Goal: Task Accomplishment & Management: Complete application form

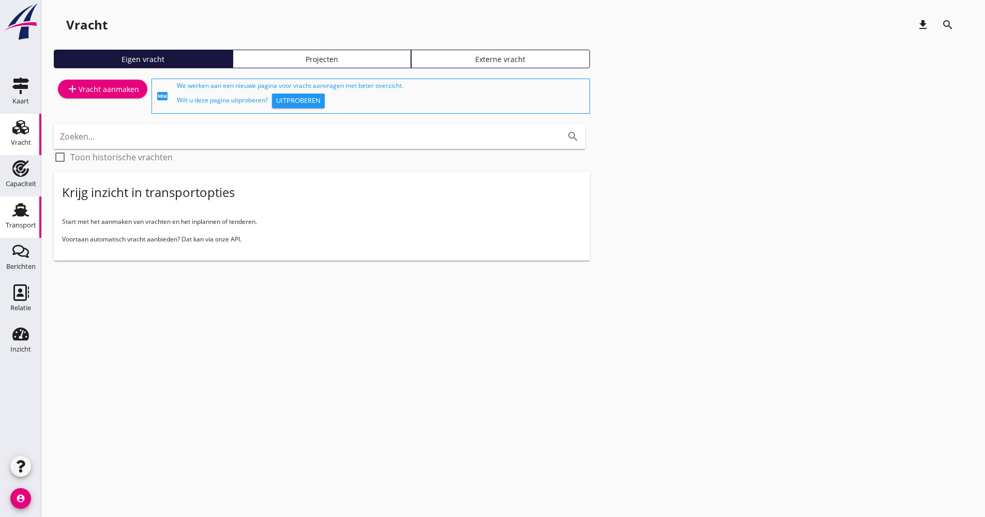
click at [33, 202] on div "Transport" at bounding box center [20, 210] width 25 height 17
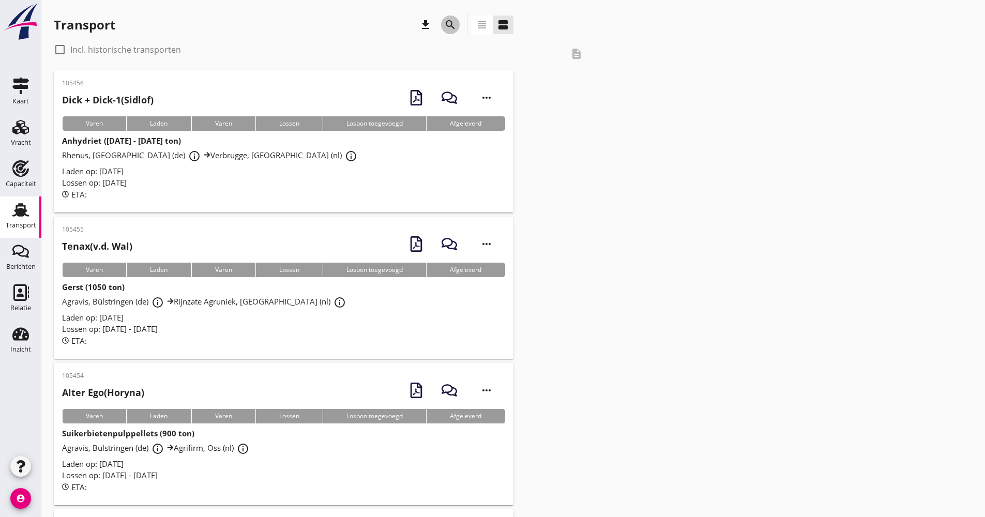
click at [442, 24] on div "search" at bounding box center [450, 25] width 19 height 12
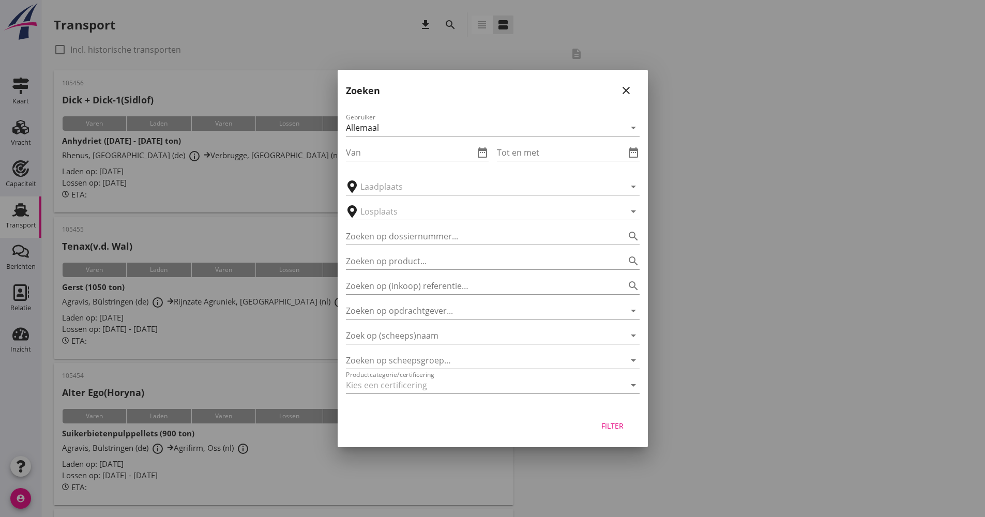
click at [410, 334] on input "Zoek op (scheeps)naam" at bounding box center [478, 335] width 265 height 17
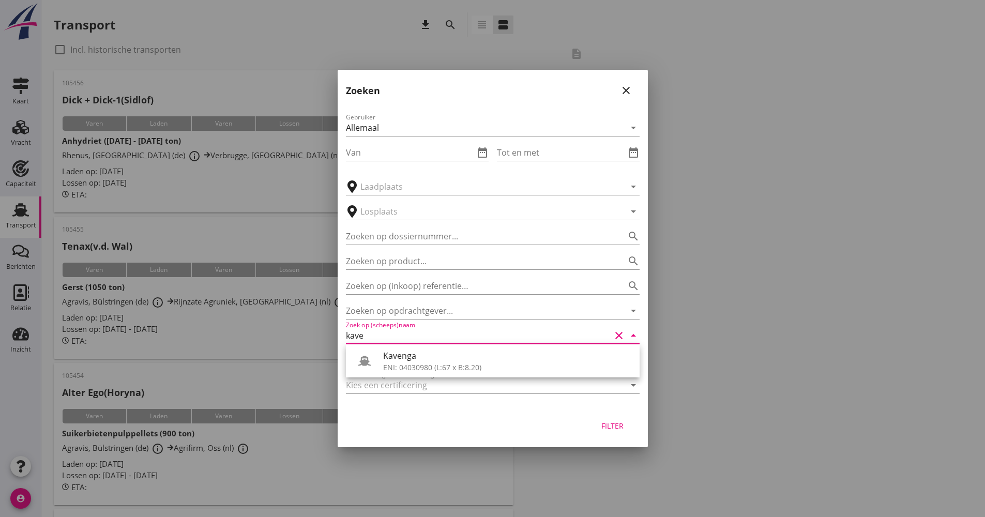
click at [420, 357] on div "Kavenga" at bounding box center [507, 355] width 248 height 12
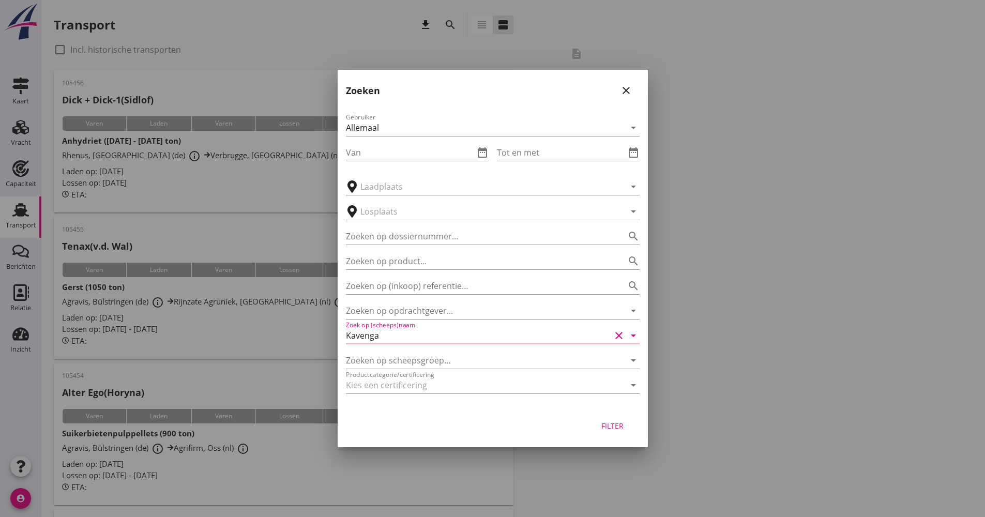
click at [618, 426] on div "Filter" at bounding box center [612, 425] width 29 height 11
type input "Kavenga"
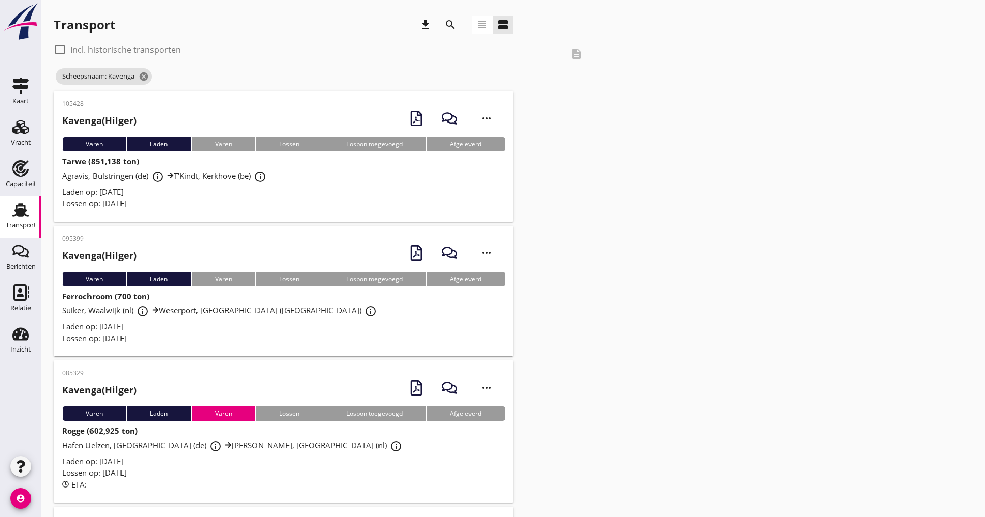
click at [227, 196] on div "Laden op: [DATE]" at bounding box center [283, 192] width 443 height 12
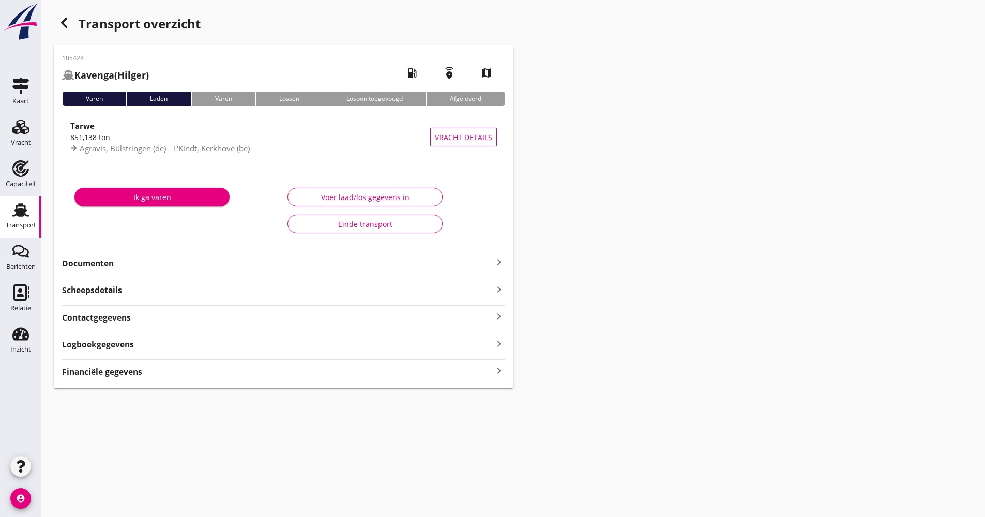
click at [159, 263] on strong "Documenten" at bounding box center [277, 263] width 431 height 12
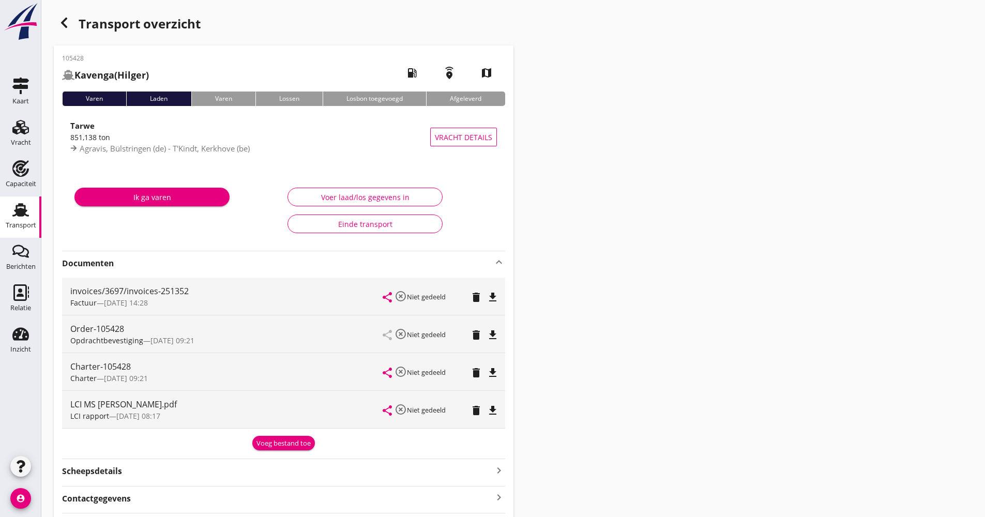
click at [8, 211] on div "Transport" at bounding box center [20, 210] width 25 height 17
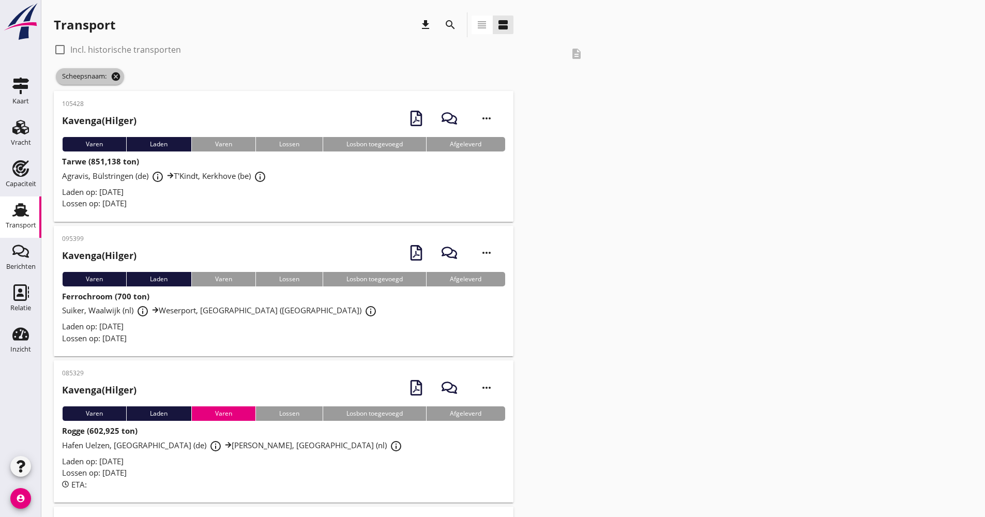
click at [115, 76] on icon "cancel" at bounding box center [116, 76] width 10 height 10
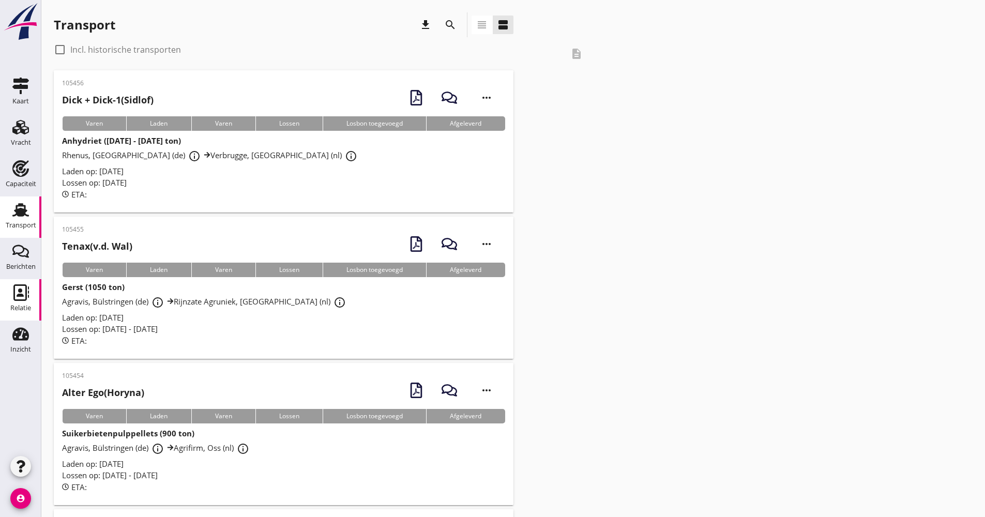
click at [32, 295] on link "Relatie Relatie" at bounding box center [20, 299] width 41 height 41
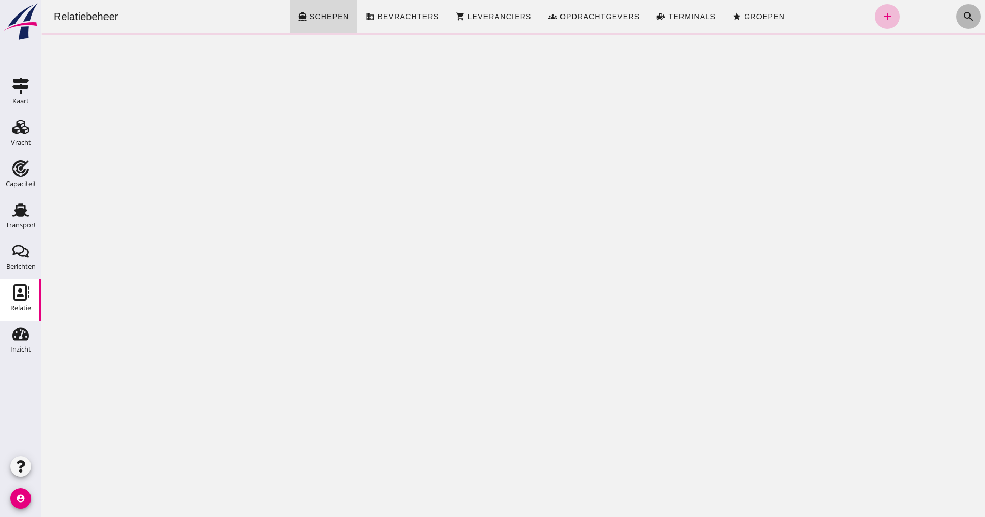
click at [956, 20] on button "search" at bounding box center [968, 16] width 25 height 25
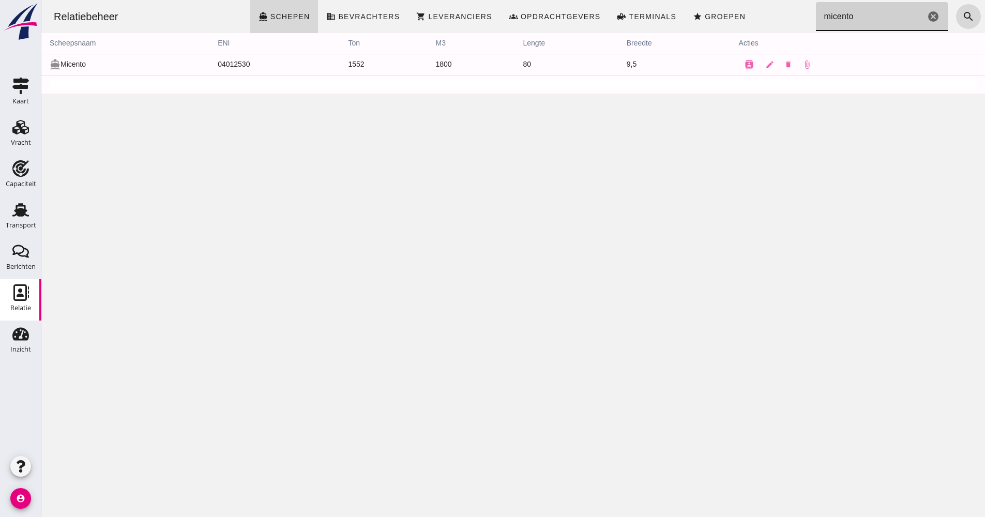
type input "micento"
click at [750, 66] on button "contacts" at bounding box center [749, 64] width 21 height 21
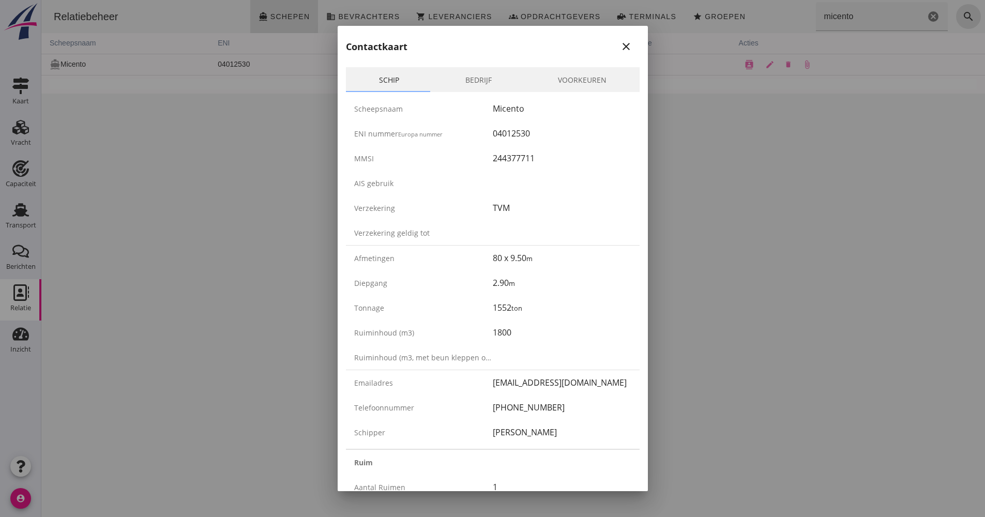
drag, startPoint x: 536, startPoint y: 140, endPoint x: 484, endPoint y: 137, distance: 51.3
click at [484, 137] on div "ENI nummer Europa nummer 04012530" at bounding box center [493, 133] width 294 height 25
drag, startPoint x: 484, startPoint y: 137, endPoint x: 487, endPoint y: 132, distance: 5.8
copy div "04012530"
drag, startPoint x: 524, startPoint y: 409, endPoint x: 472, endPoint y: 408, distance: 51.7
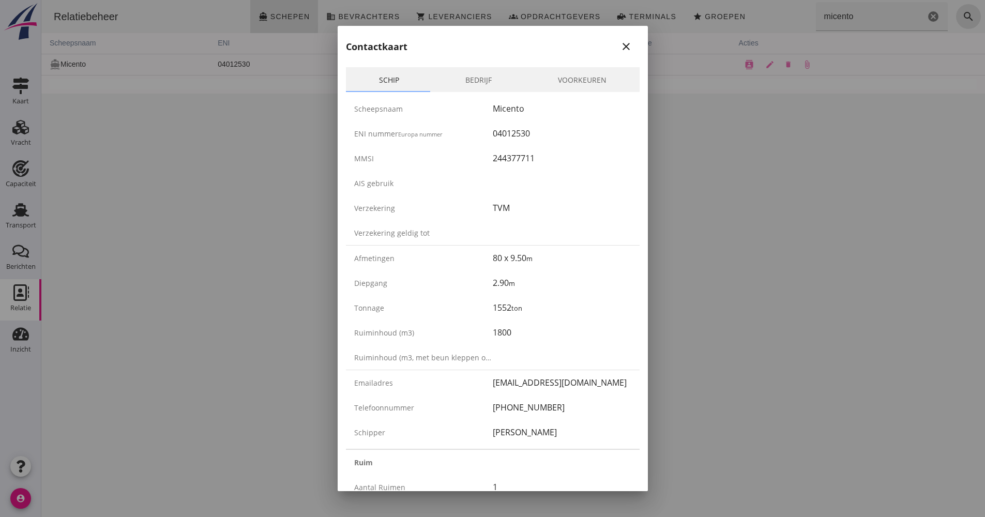
click at [472, 408] on div "Telefoonnummer [PHONE_NUMBER]" at bounding box center [493, 407] width 294 height 25
drag, startPoint x: 472, startPoint y: 408, endPoint x: 522, endPoint y: 408, distance: 50.2
copy div "[PHONE_NUMBER]"
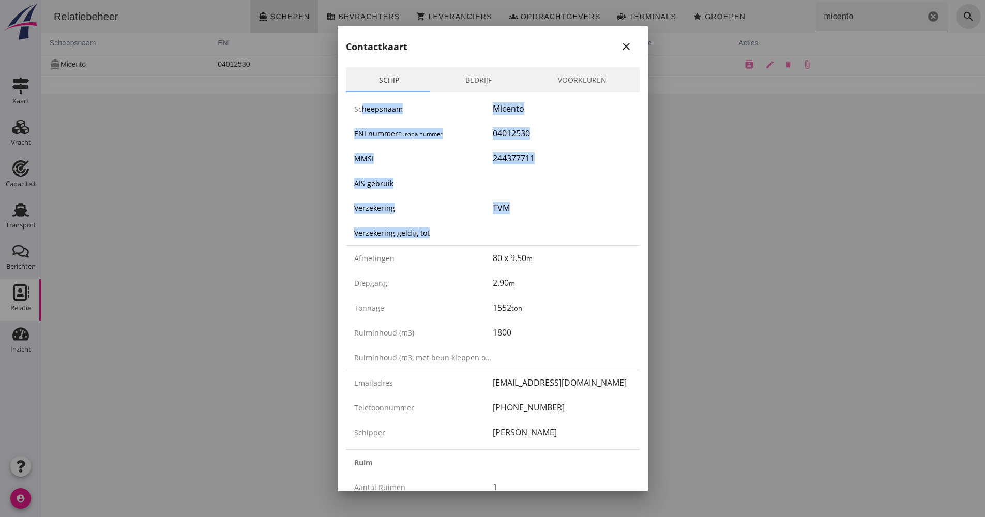
drag, startPoint x: 359, startPoint y: 106, endPoint x: 497, endPoint y: 238, distance: 190.9
click at [497, 238] on div "Scheepsnaam Micento ENI nummer Europa nummer 04012530 MMSI 244377711 AIS gebrui…" at bounding box center [493, 270] width 294 height 357
click at [497, 238] on div at bounding box center [562, 232] width 139 height 12
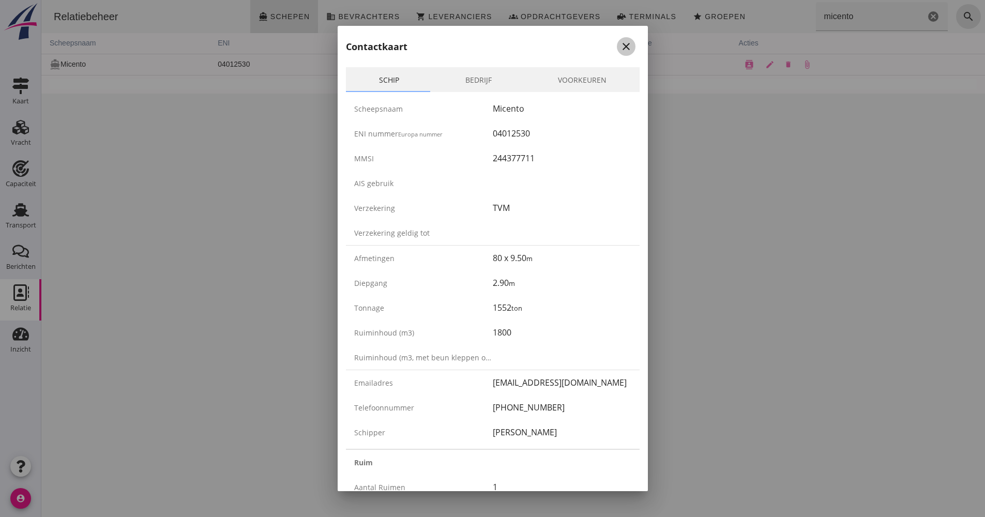
click at [620, 47] on icon "close" at bounding box center [626, 46] width 12 height 12
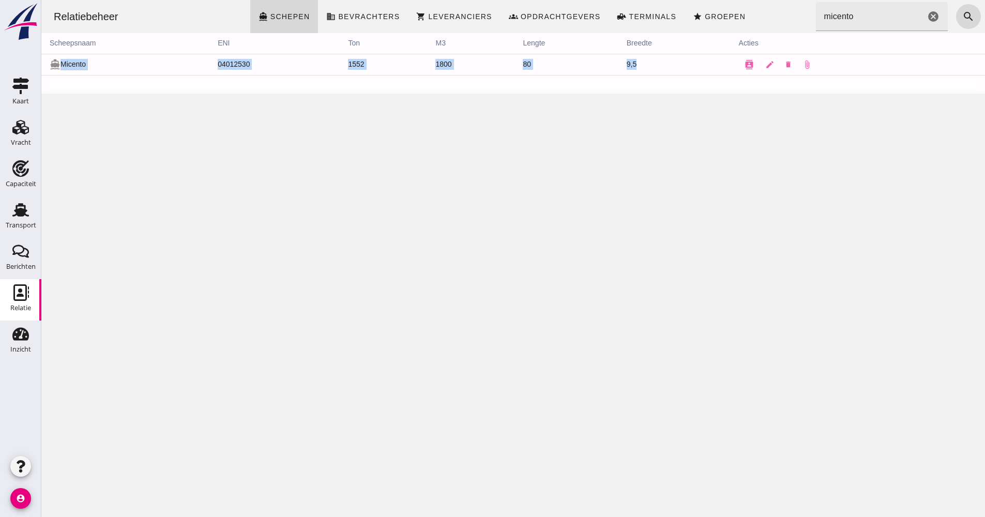
drag, startPoint x: 637, startPoint y: 69, endPoint x: 59, endPoint y: 67, distance: 578.0
click at [59, 67] on tr "directions_boat Micento 04012530 1552 1800 80 9,5 contacts edit delete attach_f…" at bounding box center [513, 64] width 944 height 21
click at [250, 187] on div "Relatiebeheer directions_boat Schepen business Bevrachters shopping_cart Levera…" at bounding box center [513, 258] width 944 height 517
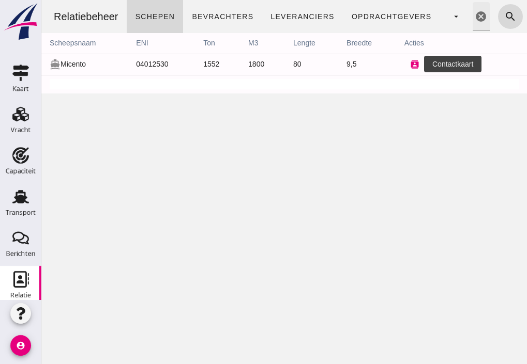
click at [410, 64] on icon "contacts" at bounding box center [414, 64] width 9 height 9
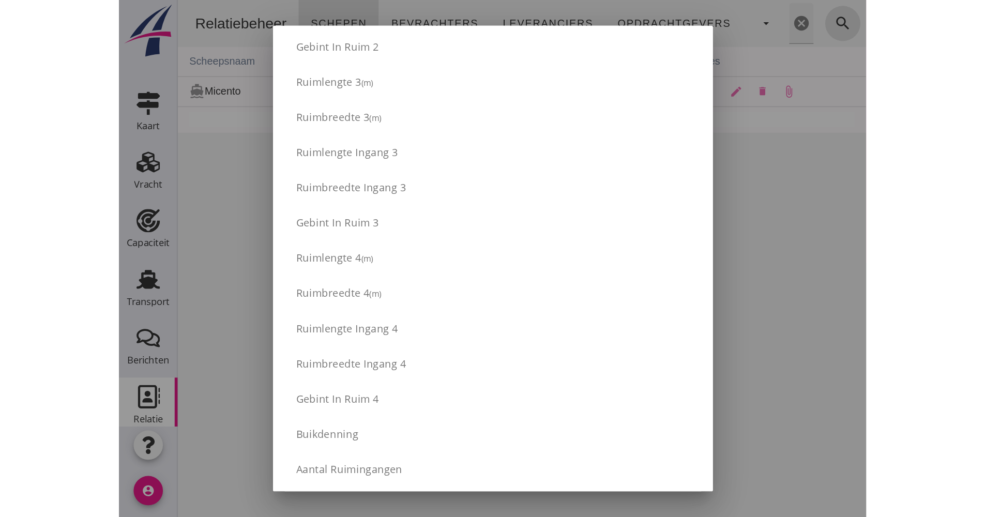
scroll to position [1034, 0]
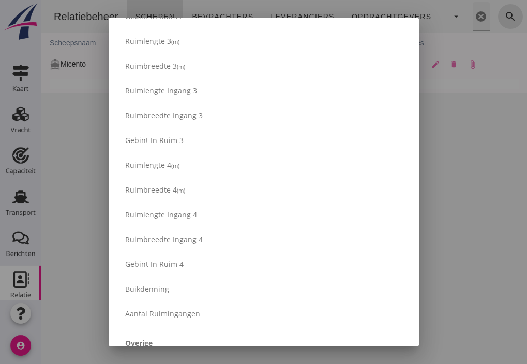
click at [491, 117] on div at bounding box center [263, 182] width 527 height 364
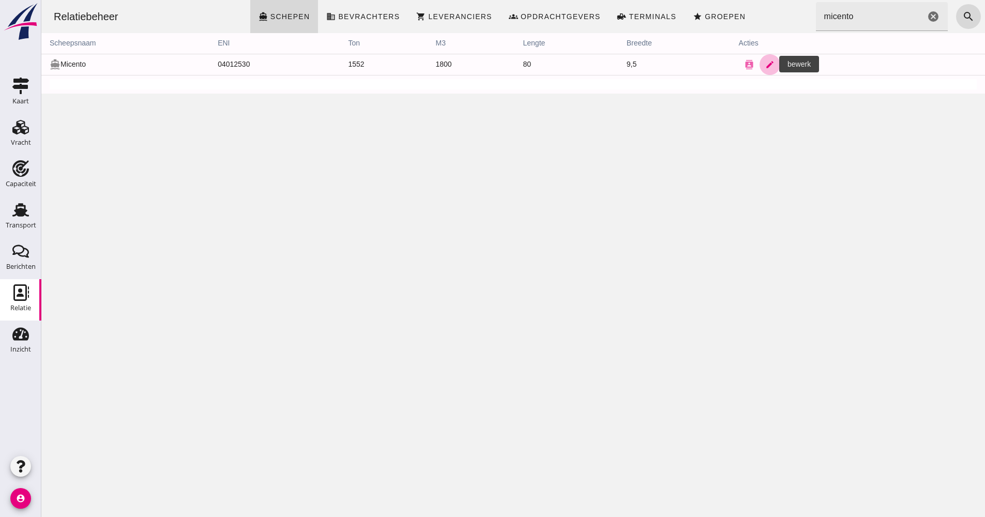
click at [765, 65] on icon "edit" at bounding box center [769, 64] width 9 height 9
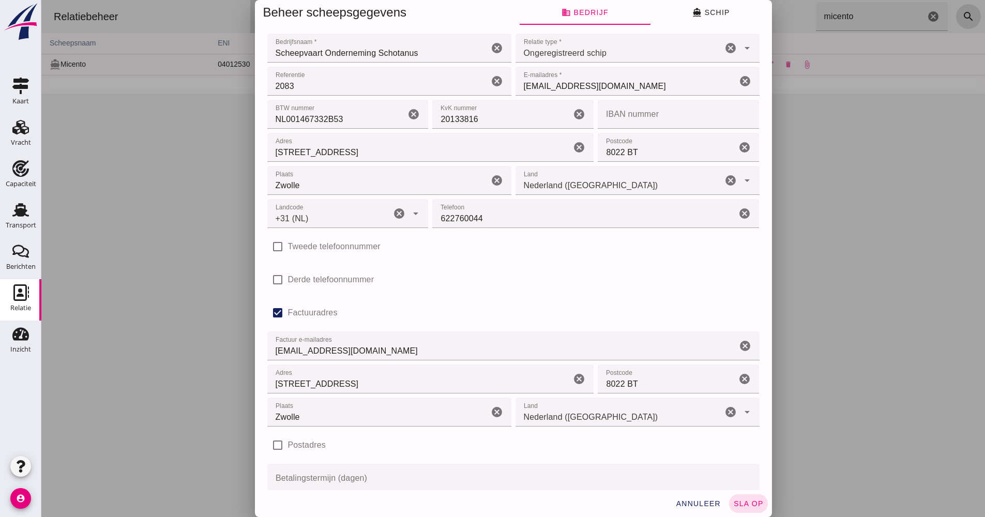
type input "+31 (NL)"
click at [727, 2] on button "directions_boat Schip" at bounding box center [710, 12] width 121 height 25
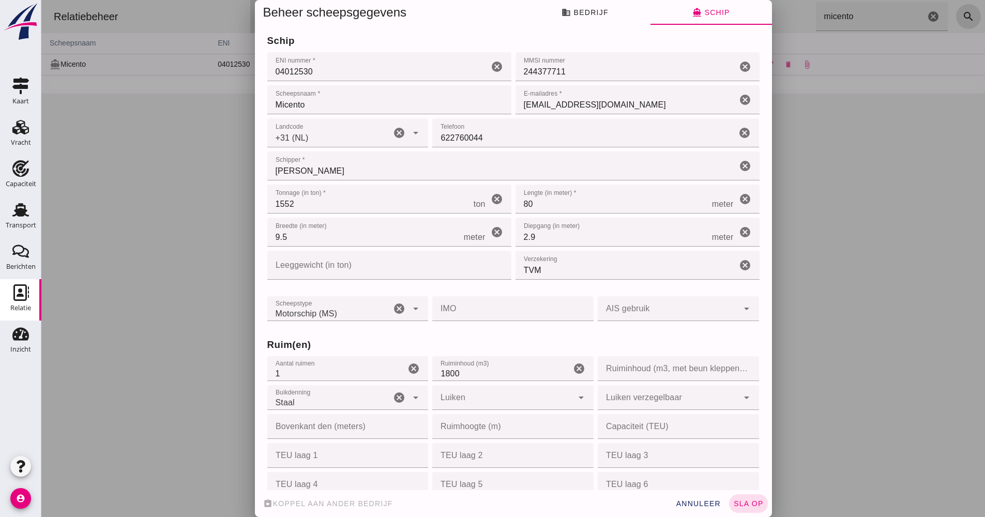
scroll to position [52, 0]
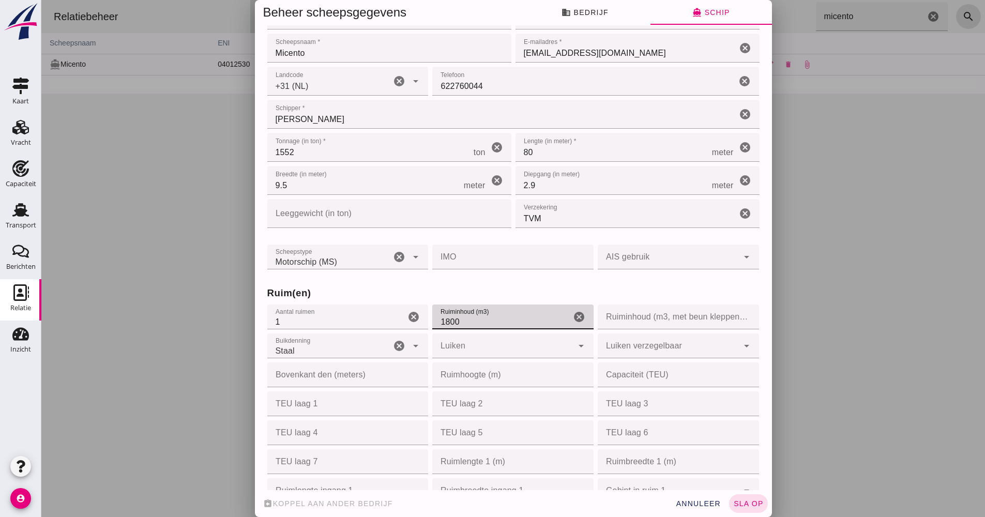
drag, startPoint x: 467, startPoint y: 317, endPoint x: 432, endPoint y: 320, distance: 35.3
click at [433, 319] on input "1800" at bounding box center [501, 317] width 139 height 25
type input "1960"
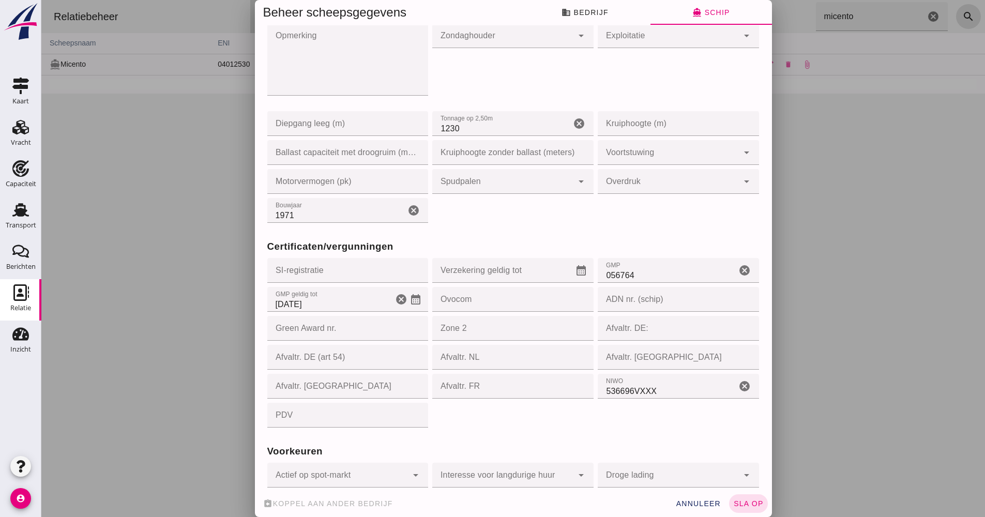
scroll to position [747, 0]
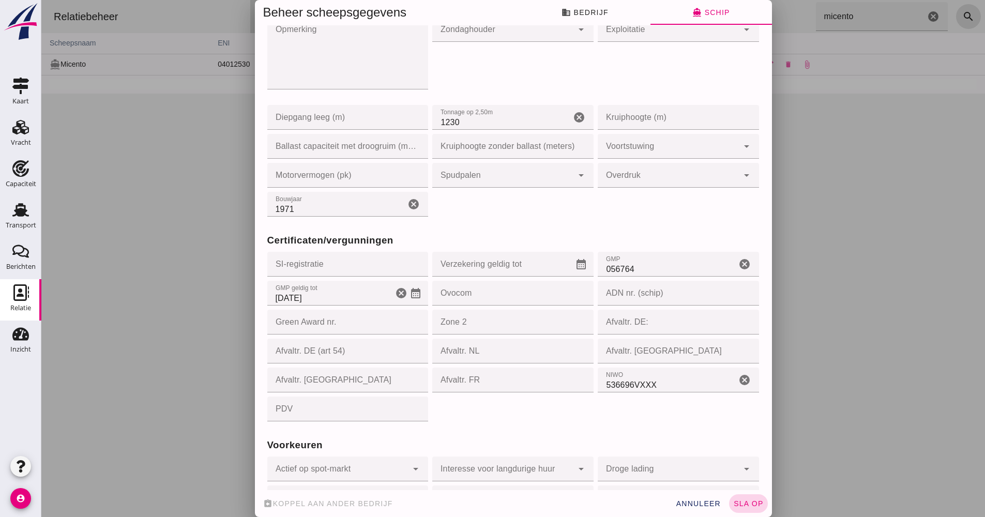
click at [743, 506] on span "sla op" at bounding box center [748, 503] width 31 height 8
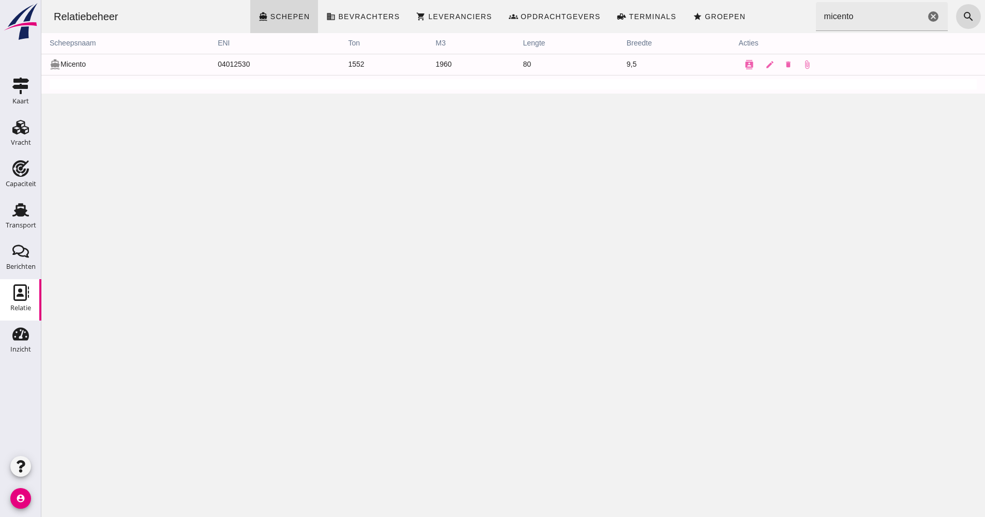
scroll to position [0, 0]
click at [7, 204] on link "Transport Transport" at bounding box center [20, 216] width 41 height 41
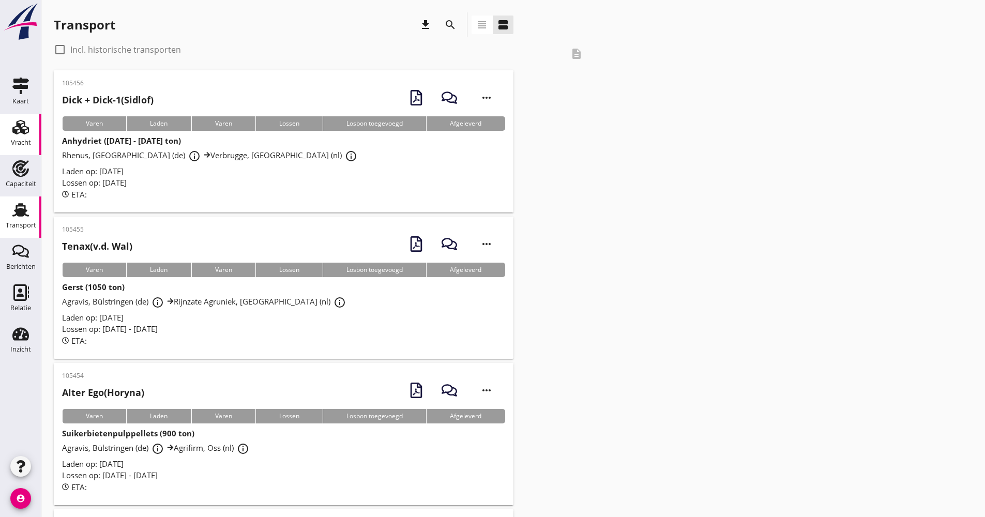
click at [27, 136] on div "Vracht" at bounding box center [21, 142] width 20 height 14
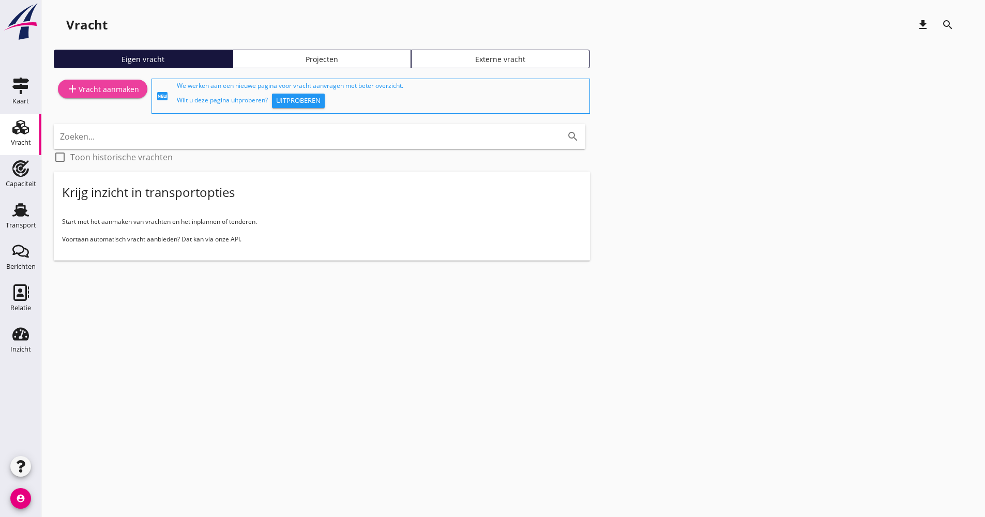
click at [106, 97] on link "add Vracht aanmaken" at bounding box center [102, 89] width 89 height 19
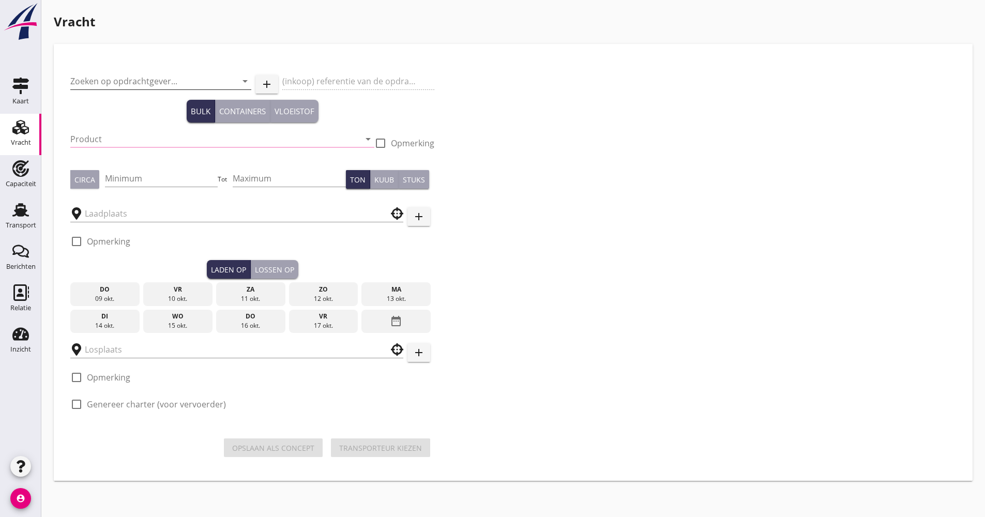
click at [229, 89] on div "Zoeken op opdrachtgever... arrow_drop_down" at bounding box center [160, 81] width 181 height 17
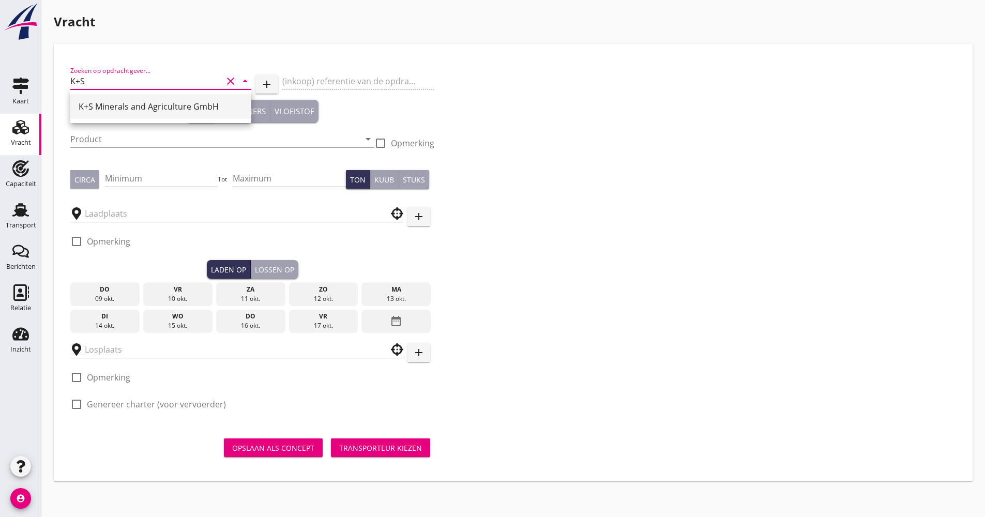
click at [124, 107] on div "K+S Minerals and Agriculture GmbH" at bounding box center [161, 106] width 164 height 12
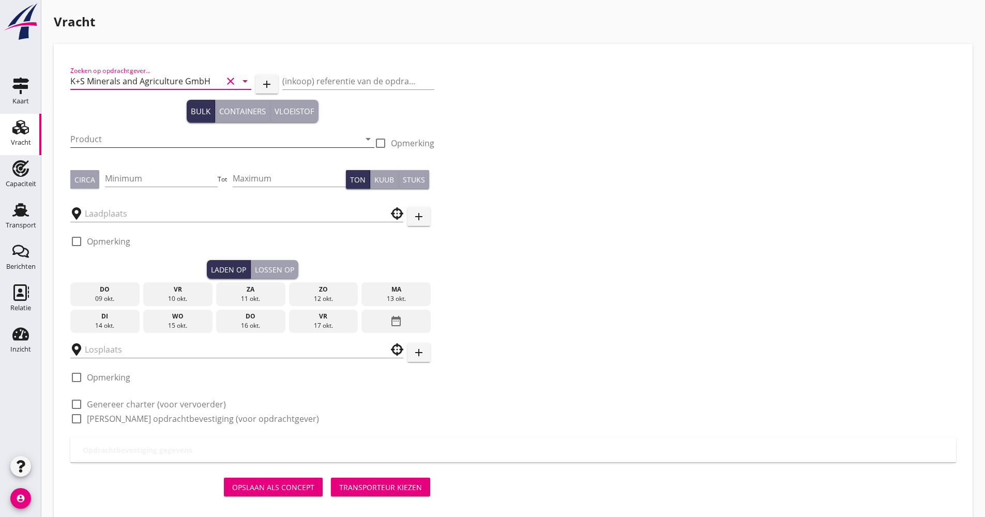
type input "K+S Minerals and Agriculture GmbH"
click at [114, 144] on input "Product" at bounding box center [215, 139] width 290 height 17
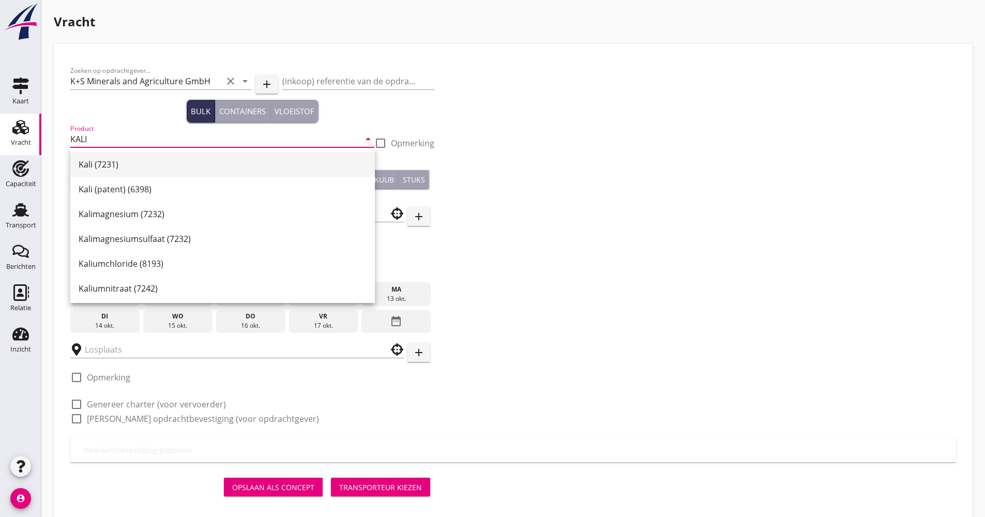
click at [111, 164] on div "Kali (7231)" at bounding box center [223, 164] width 288 height 12
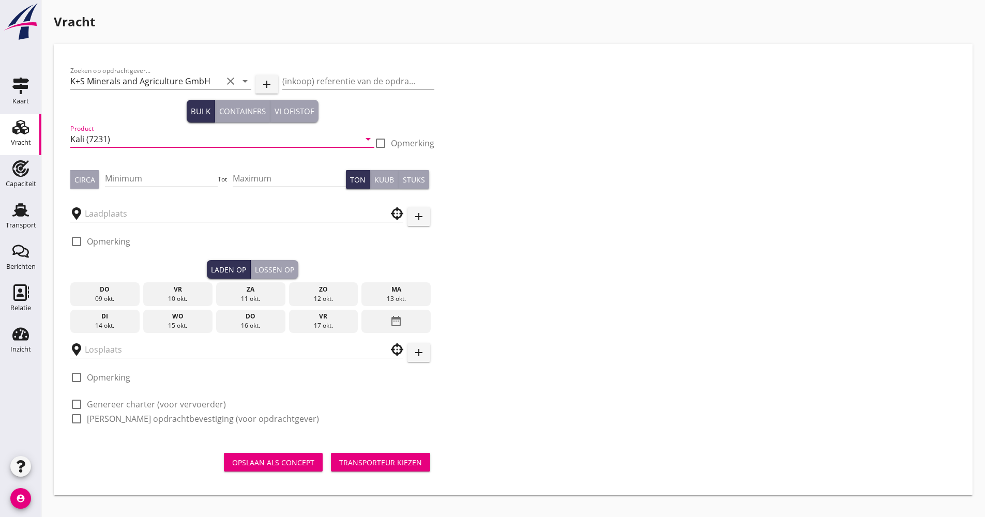
type input "Kali (7231)"
click at [128, 166] on div "Minimum" at bounding box center [161, 180] width 113 height 33
click at [129, 174] on input "Minimum" at bounding box center [161, 178] width 113 height 17
type input "1200"
click at [147, 210] on input "text" at bounding box center [230, 213] width 290 height 17
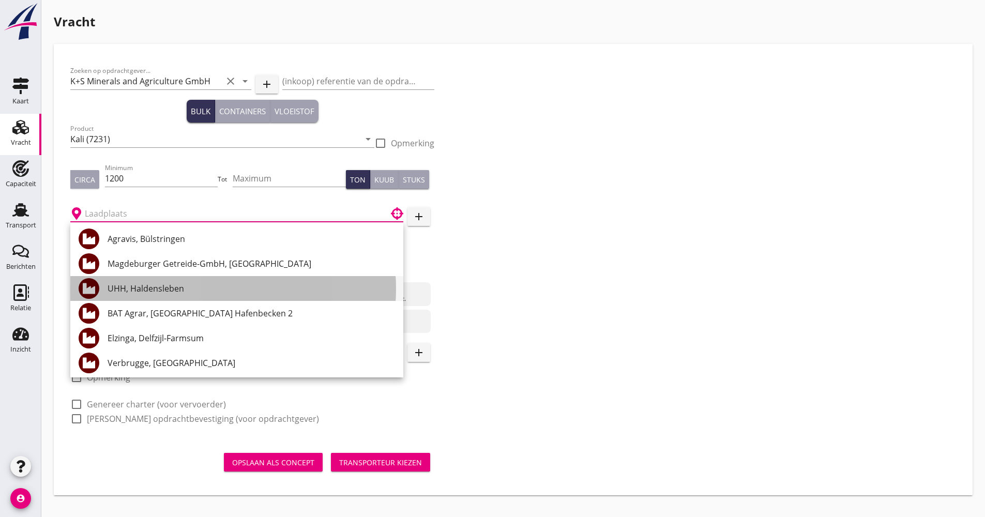
click at [160, 290] on div "UHH, Haldensleben" at bounding box center [251, 288] width 287 height 12
type input "UHH, Haldensleben"
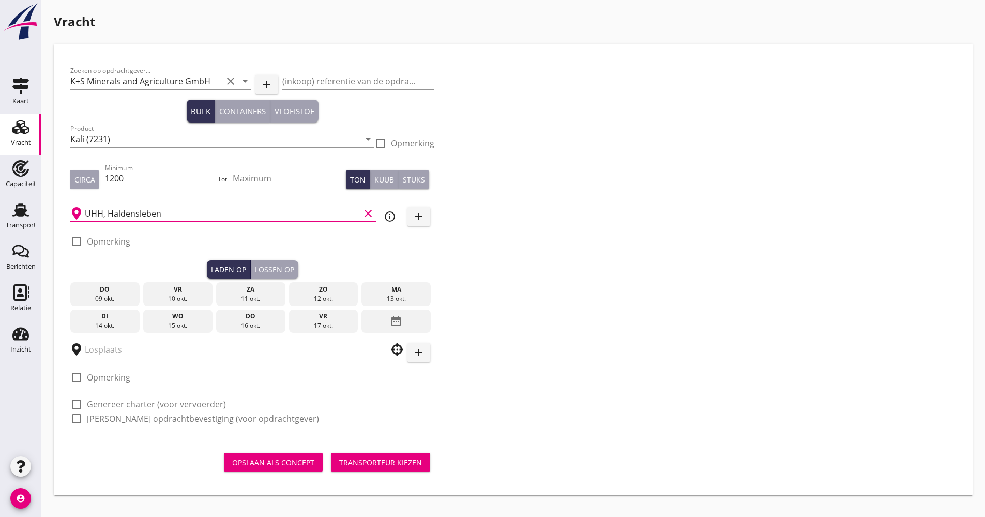
click at [263, 319] on div "do" at bounding box center [251, 316] width 64 height 9
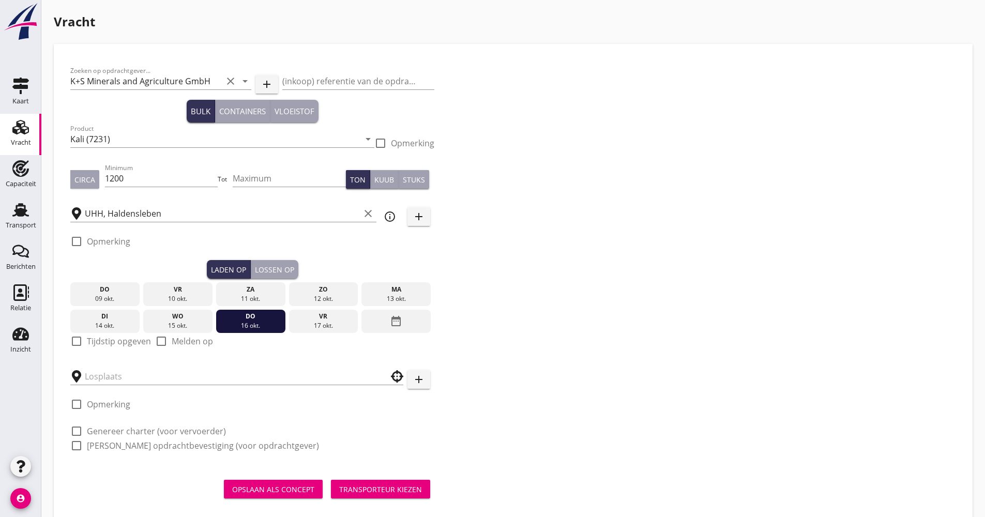
click at [109, 343] on label "Tijdstip opgeven" at bounding box center [119, 341] width 64 height 10
checkbox input "true"
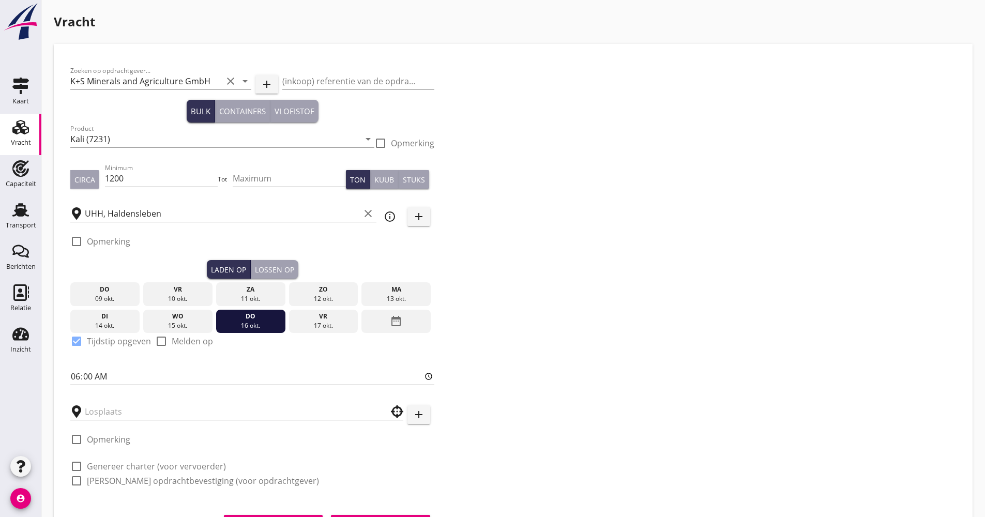
click at [276, 272] on div "Lossen op" at bounding box center [274, 269] width 39 height 11
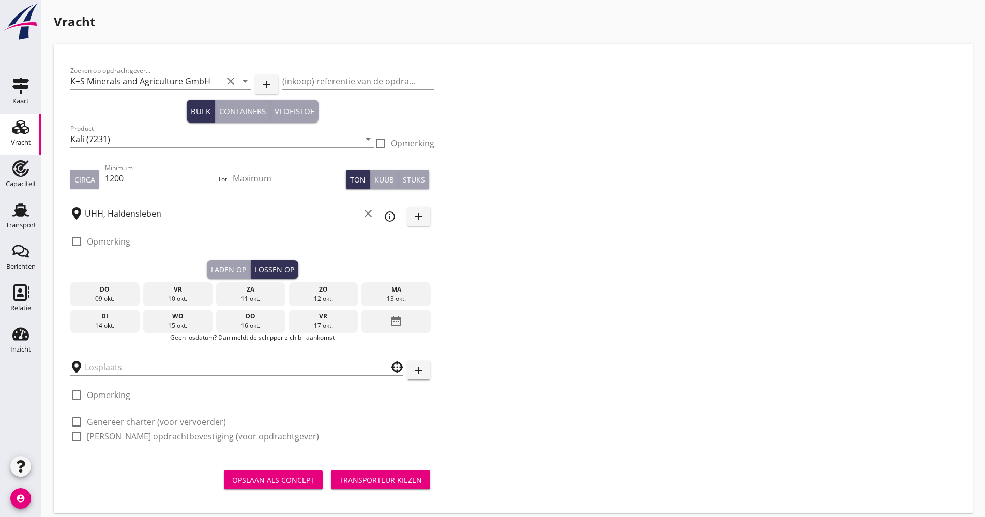
click at [371, 317] on div "date_range" at bounding box center [395, 322] width 69 height 24
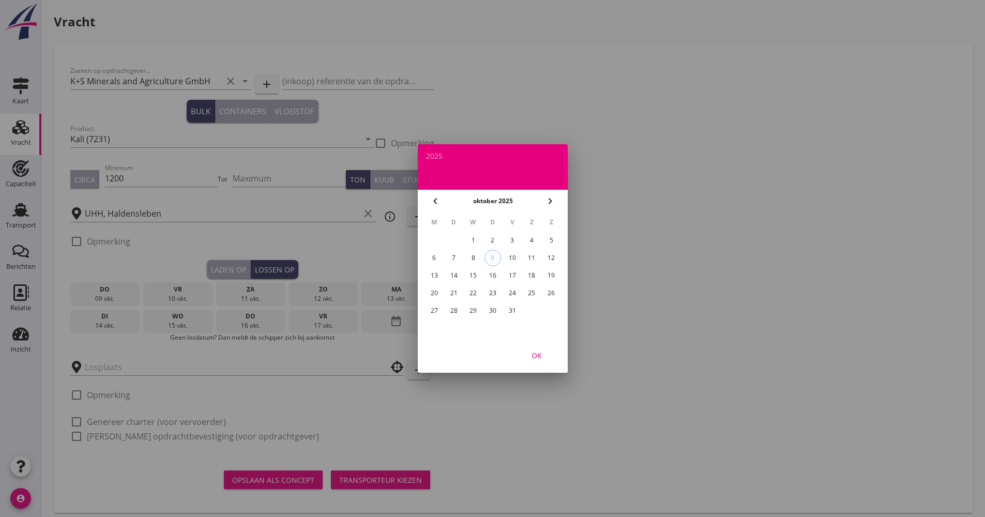
click at [508, 293] on div "24" at bounding box center [512, 293] width 17 height 17
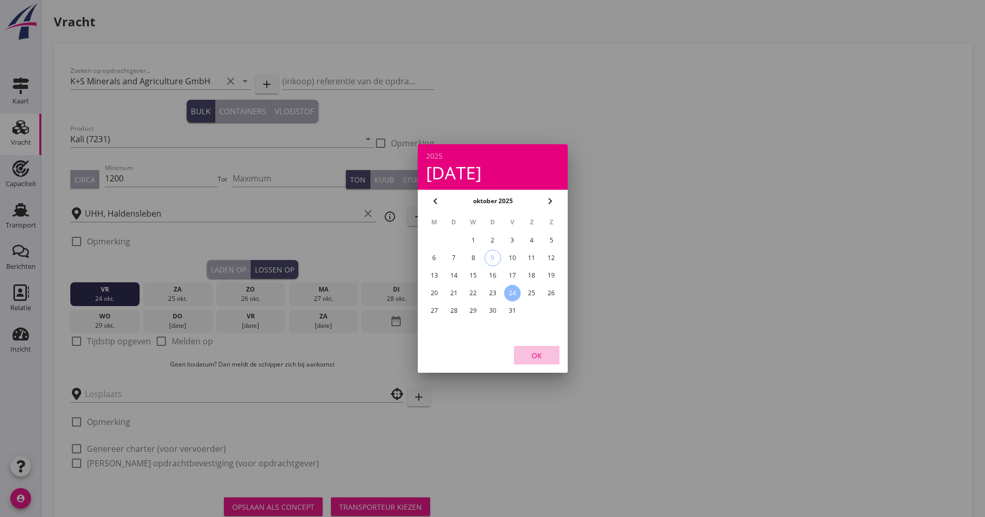
click at [542, 357] on div "OK" at bounding box center [536, 355] width 29 height 11
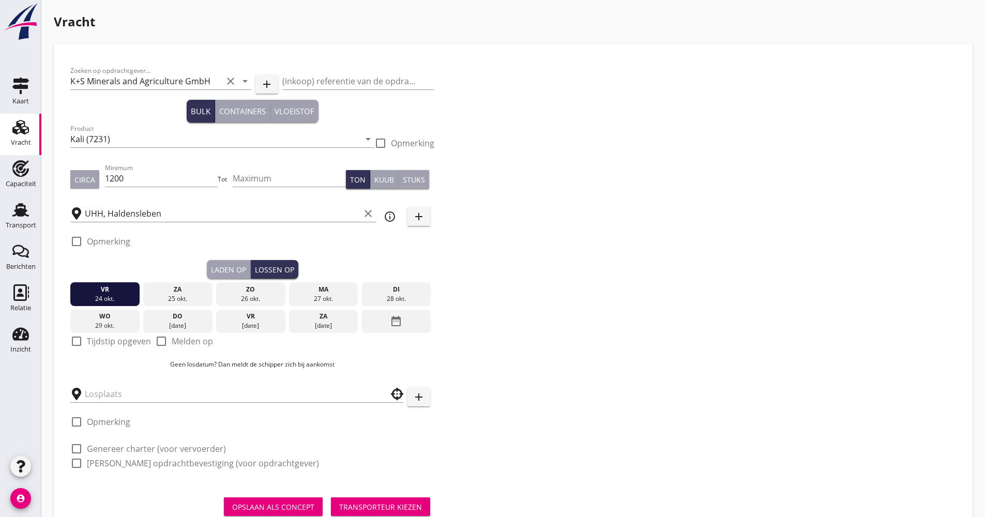
click at [102, 341] on label "Tijdstip opgeven" at bounding box center [119, 341] width 64 height 10
checkbox input "true"
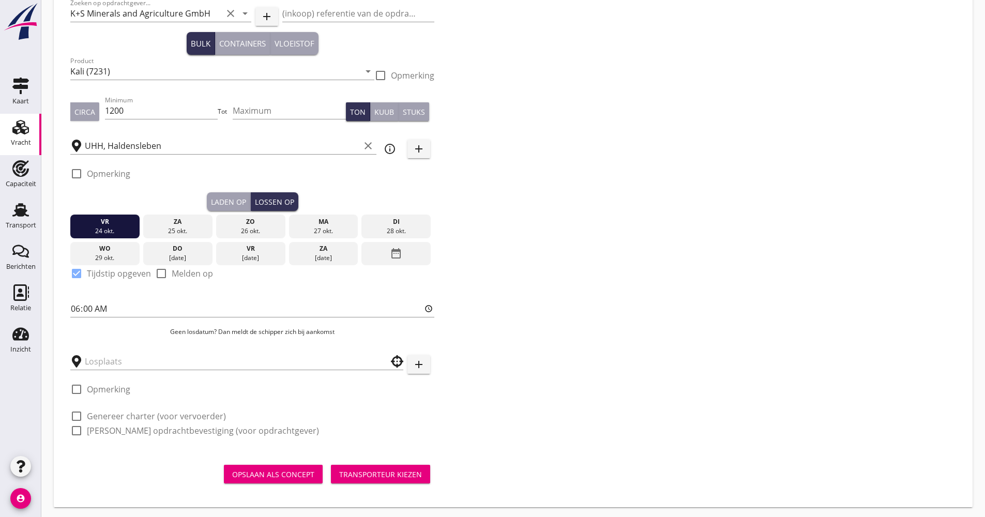
scroll to position [70, 0]
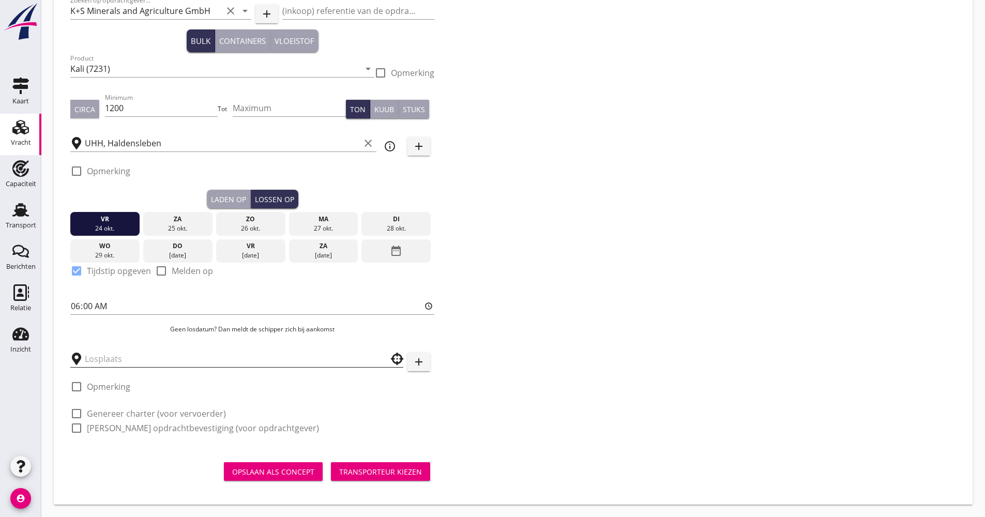
click at [111, 356] on input "text" at bounding box center [230, 359] width 290 height 17
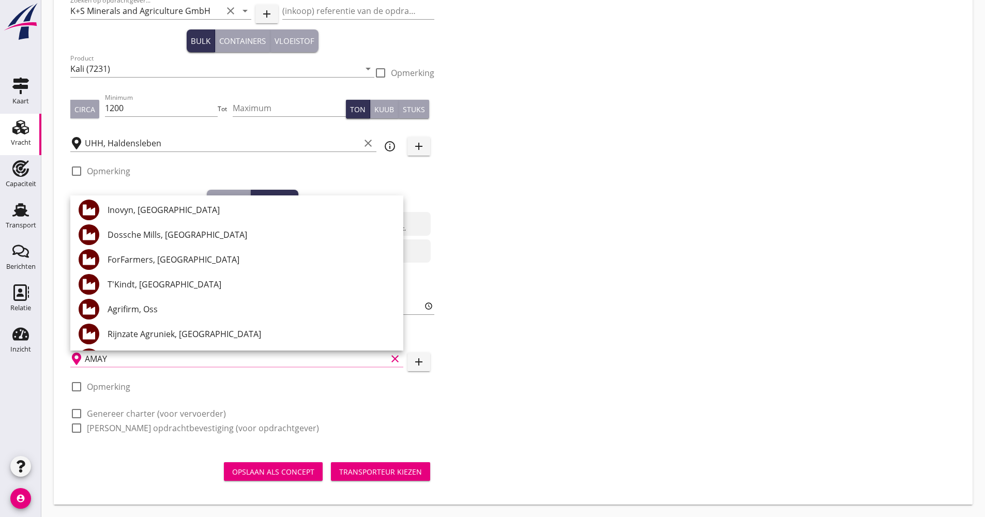
scroll to position [0, 0]
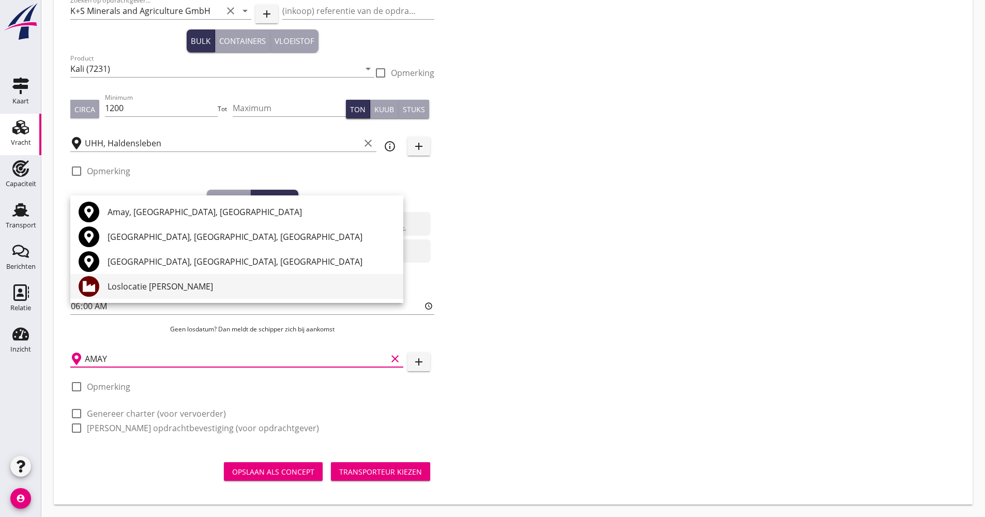
click at [166, 291] on div "Loslocatie [PERSON_NAME]" at bounding box center [251, 286] width 287 height 12
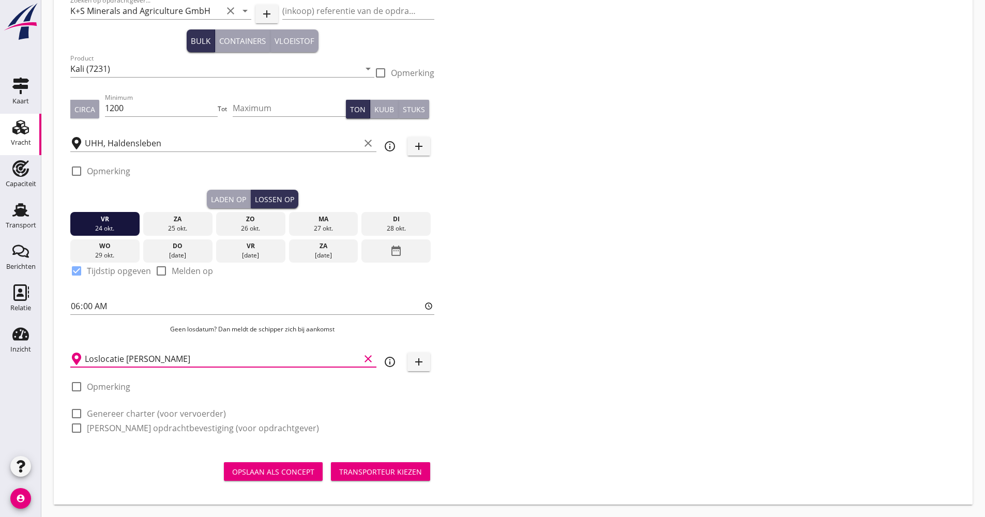
type input "Loslocatie [PERSON_NAME]"
click at [483, 393] on div "Zoeken op opdrachtgever... K+S Minerals and Agriculture GmbH clear arrow_drop_d…" at bounding box center [513, 218] width 894 height 457
click at [385, 359] on icon "info_outline" at bounding box center [390, 362] width 12 height 12
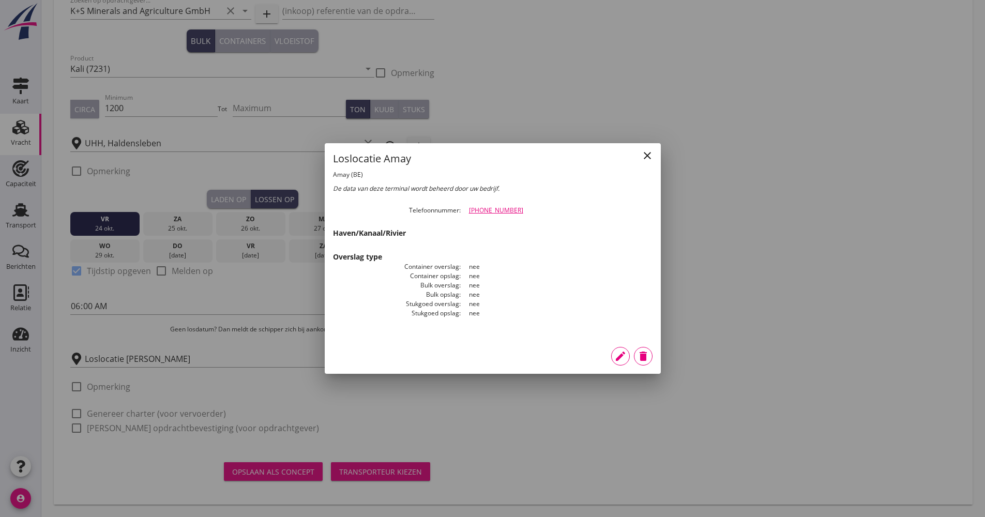
click at [613, 360] on div "edit" at bounding box center [620, 356] width 19 height 12
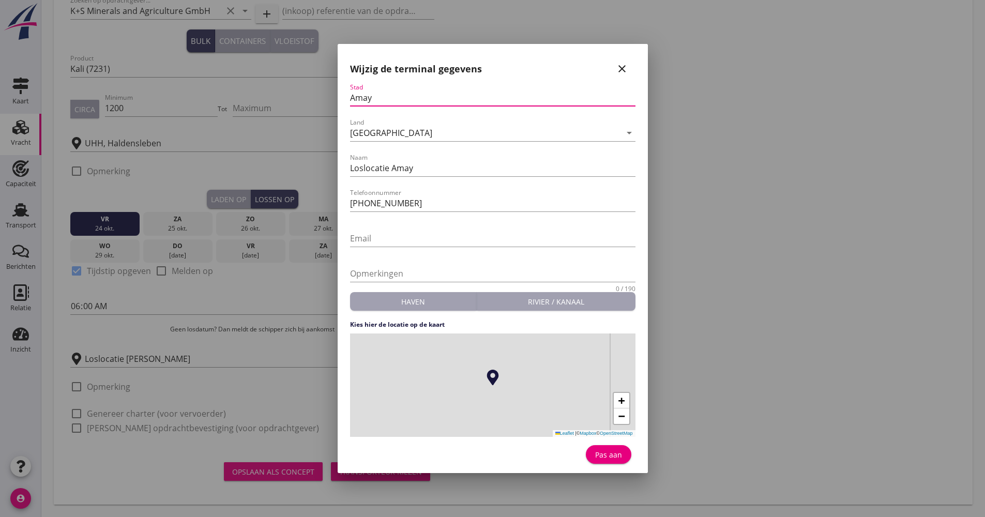
drag, startPoint x: 375, startPoint y: 101, endPoint x: 364, endPoint y: 101, distance: 10.3
click at [364, 101] on input "Amay" at bounding box center [492, 97] width 285 height 17
drag, startPoint x: 431, startPoint y: 176, endPoint x: 331, endPoint y: 173, distance: 100.3
click at [331, 173] on div "[GEOGRAPHIC_DATA] [GEOGRAPHIC_DATA] [GEOGRAPHIC_DATA] [GEOGRAPHIC_DATA] [GEOGRA…" at bounding box center [492, 223] width 985 height 587
type input "D"
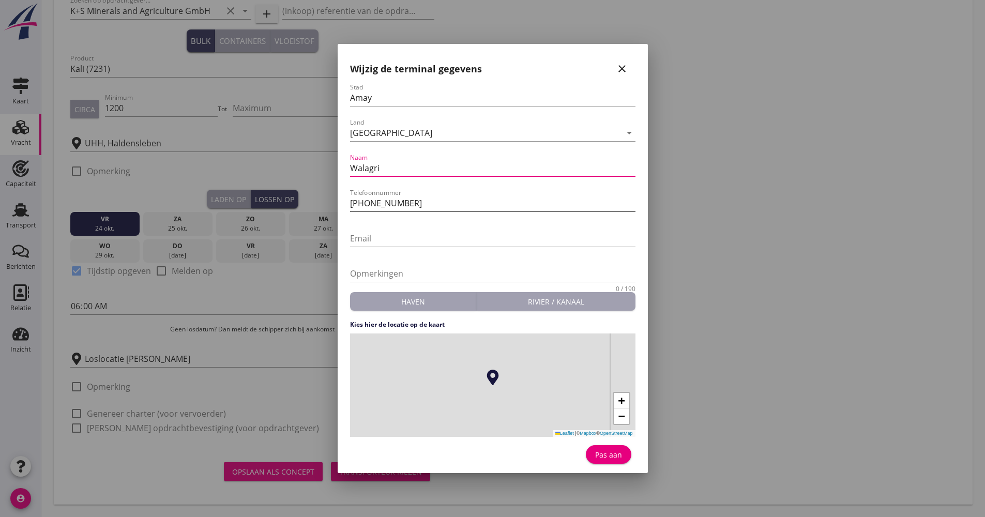
type input "Walagri"
drag, startPoint x: 429, startPoint y: 203, endPoint x: 367, endPoint y: 208, distance: 62.2
click at [366, 207] on input "[PHONE_NUMBER]" at bounding box center [492, 203] width 285 height 17
type input "[PHONE_NUMBER]"
click at [596, 455] on div "Pas aan" at bounding box center [608, 454] width 29 height 11
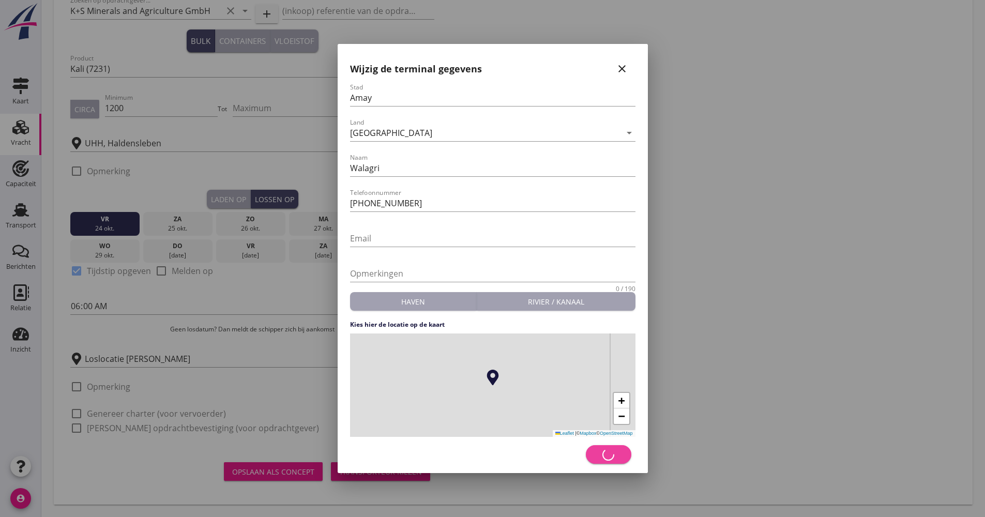
type input "Walagri"
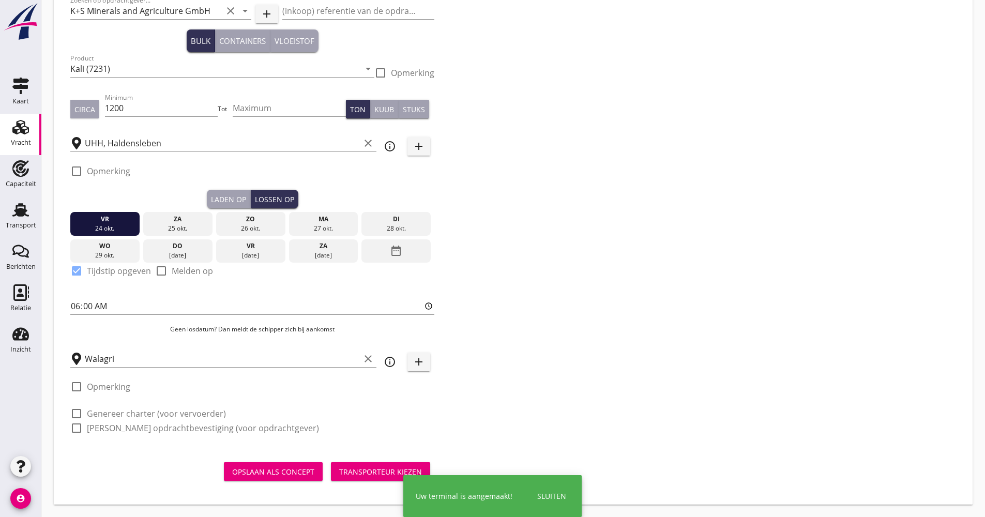
click at [87, 411] on label "Genereer charter (voor vervoerder)" at bounding box center [156, 413] width 139 height 10
checkbox input "true"
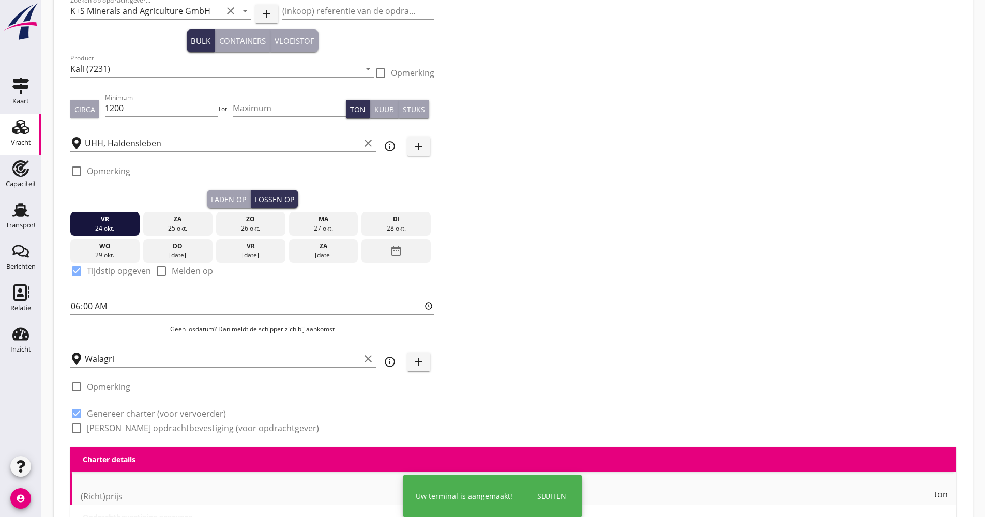
click at [90, 428] on label "[PERSON_NAME] opdrachtbevestiging (voor opdrachtgever)" at bounding box center [203, 428] width 232 height 10
checkbox input "true"
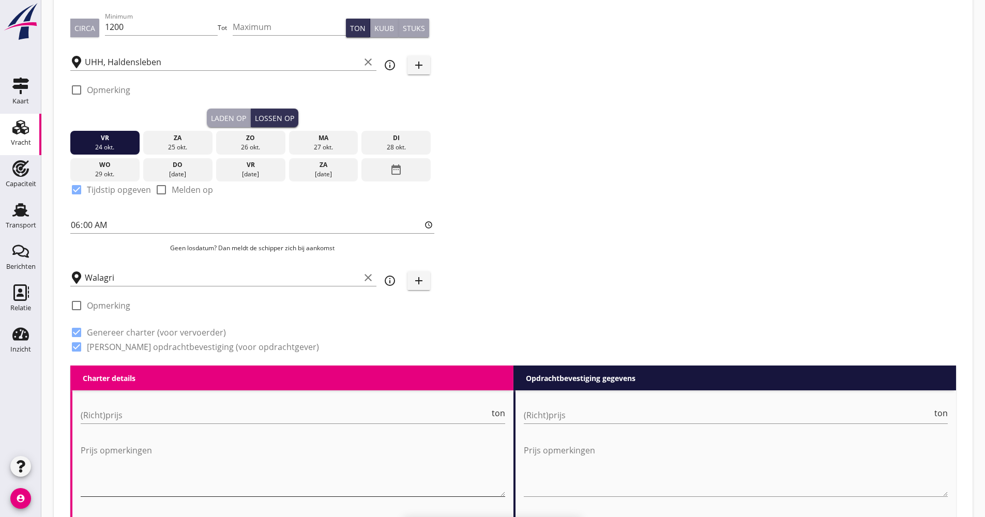
scroll to position [225, 0]
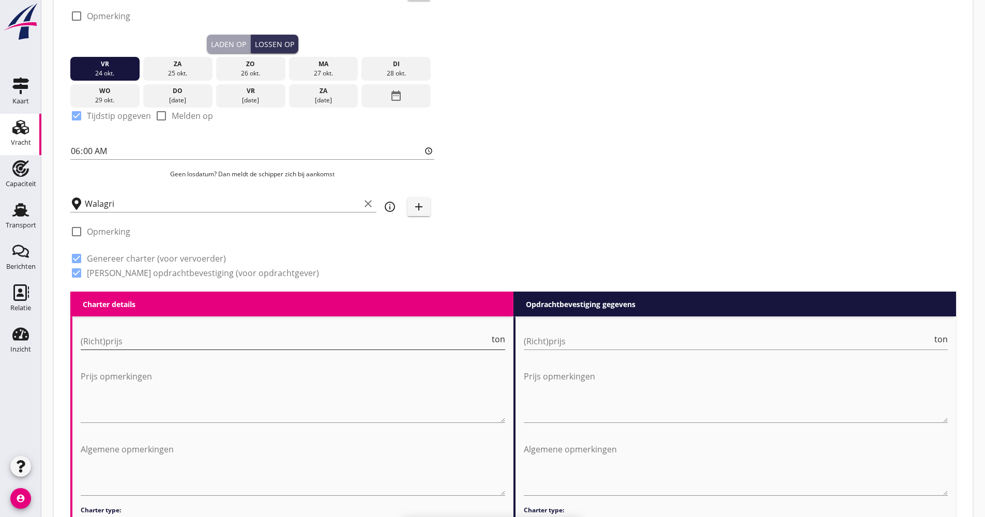
click at [111, 342] on input "(Richt)prijs" at bounding box center [285, 341] width 409 height 17
type input "21.50"
click at [573, 195] on div "Zoeken op opdrachtgever... K+S Minerals and Agriculture GmbH clear arrow_drop_d…" at bounding box center [513, 63] width 894 height 457
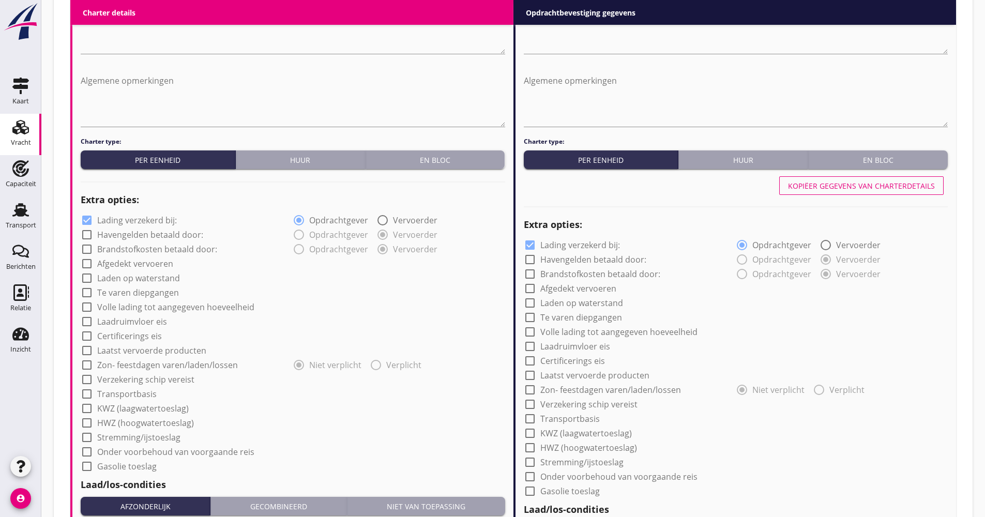
scroll to position [639, 0]
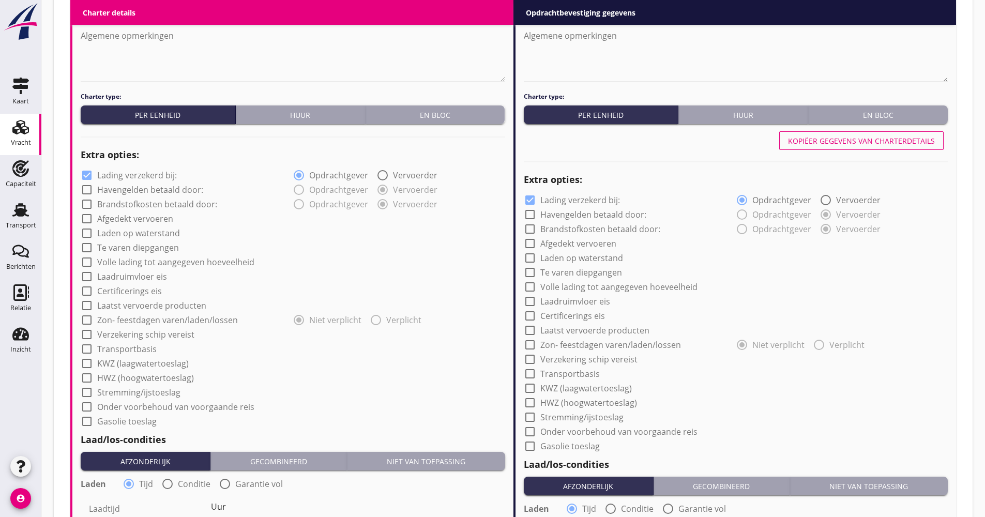
click at [149, 173] on label "Lading verzekerd bij:" at bounding box center [137, 175] width 80 height 10
checkbox input "false"
click at [137, 215] on label "Afgedekt vervoeren" at bounding box center [135, 219] width 76 height 10
checkbox input "true"
click at [141, 260] on label "Volle lading tot aangegeven hoeveelheid" at bounding box center [175, 262] width 157 height 10
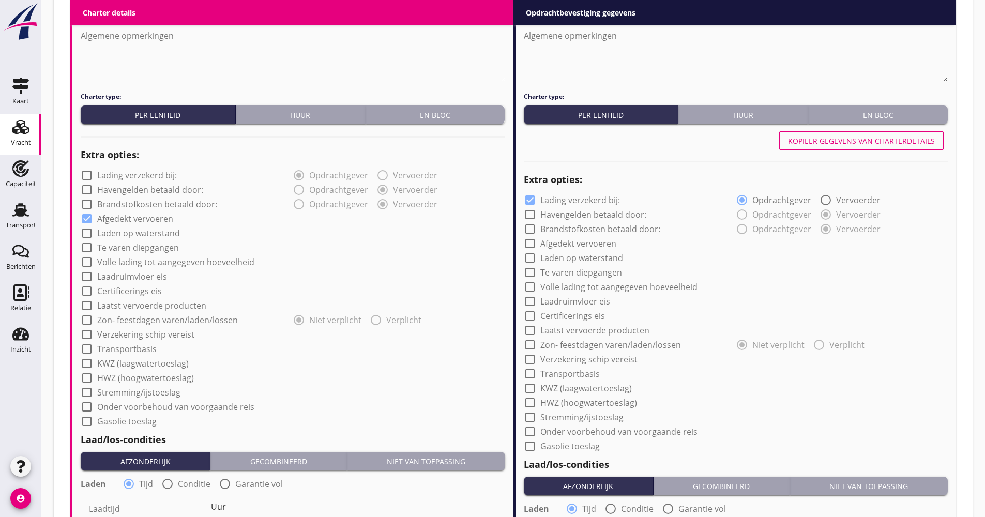
checkbox input "true"
drag, startPoint x: 133, startPoint y: 339, endPoint x: 131, endPoint y: 346, distance: 8.0
click at [133, 339] on label "Verzekering schip vereist" at bounding box center [145, 334] width 97 height 10
checkbox input "true"
click at [131, 346] on label "Transportbasis" at bounding box center [126, 349] width 59 height 10
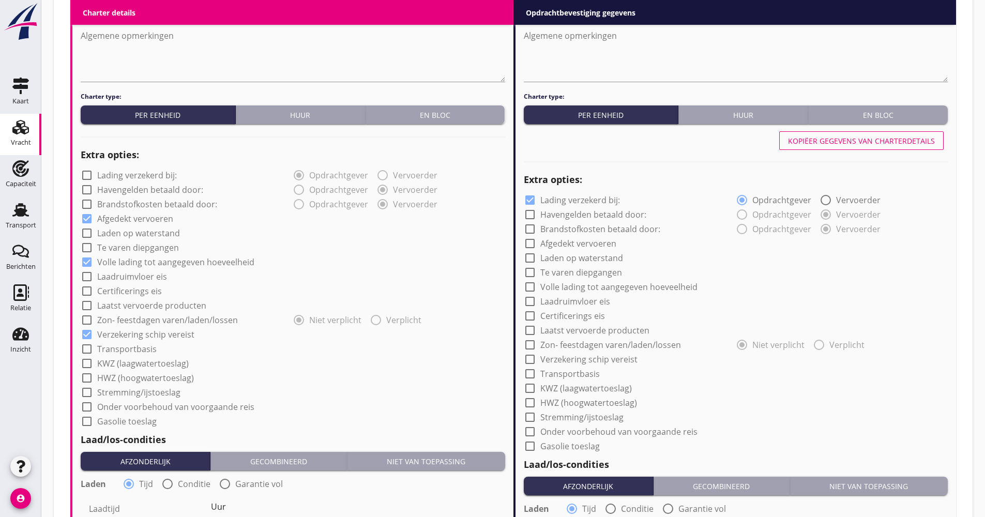
checkbox input "true"
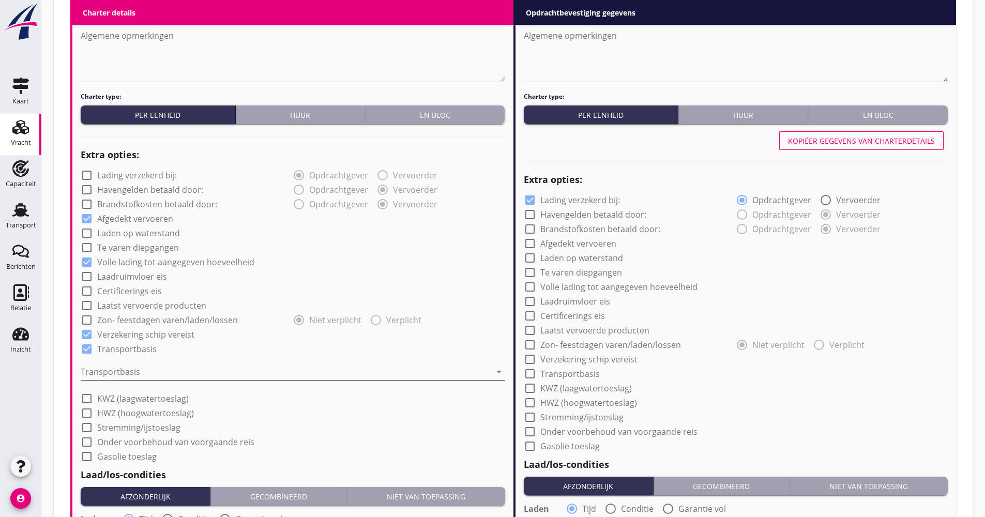
click at [128, 367] on div at bounding box center [286, 371] width 410 height 17
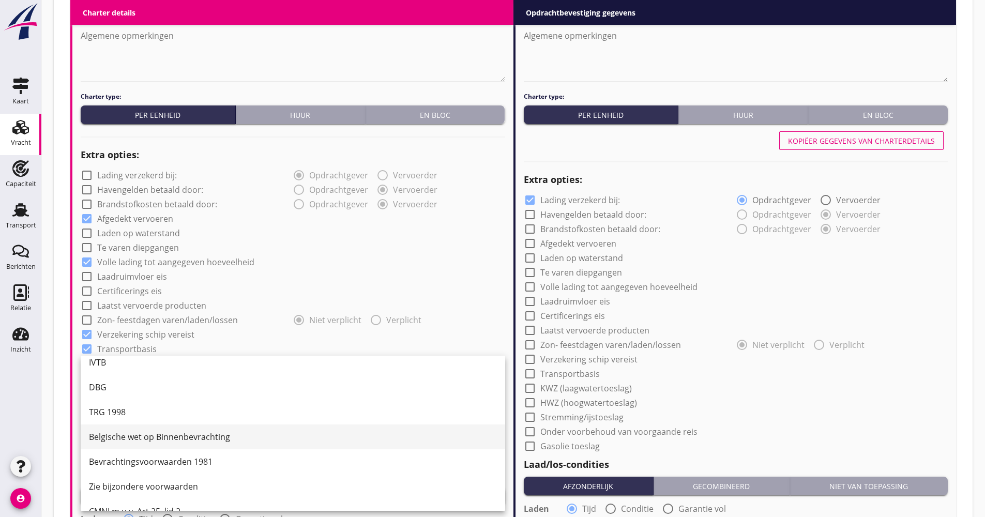
scroll to position [27, 0]
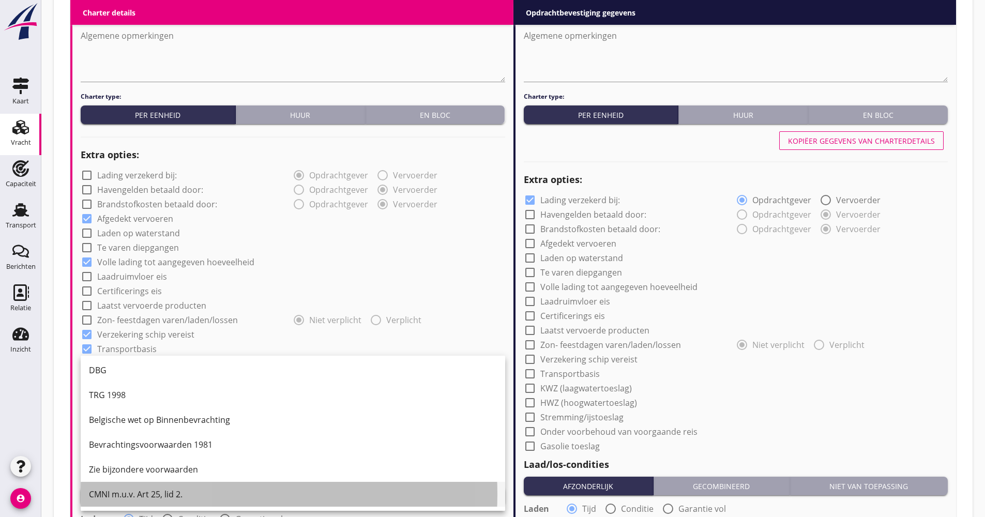
click at [128, 492] on div "CMNI m.u.v. Art 25, lid 2." at bounding box center [293, 494] width 408 height 12
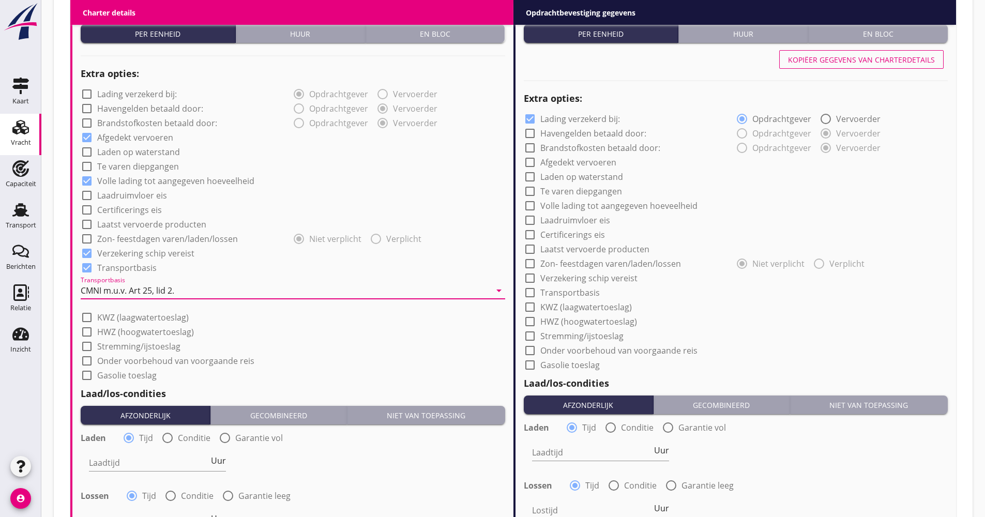
scroll to position [846, 0]
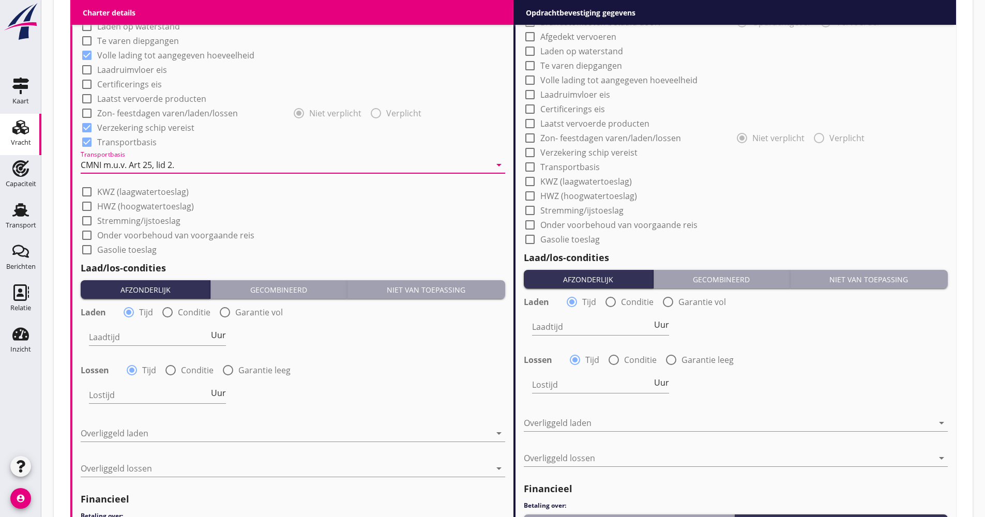
click at [150, 346] on div "Laadtijd Uur" at bounding box center [157, 342] width 137 height 27
drag, startPoint x: 150, startPoint y: 346, endPoint x: 145, endPoint y: 339, distance: 9.2
click at [149, 341] on input "Laadtijd" at bounding box center [149, 337] width 120 height 17
type input "48"
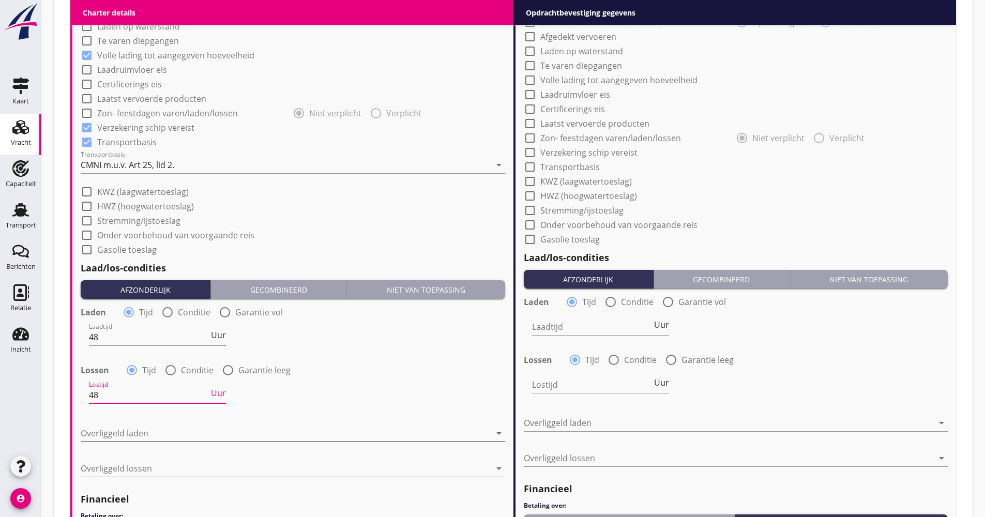
click at [193, 428] on div at bounding box center [286, 433] width 410 height 17
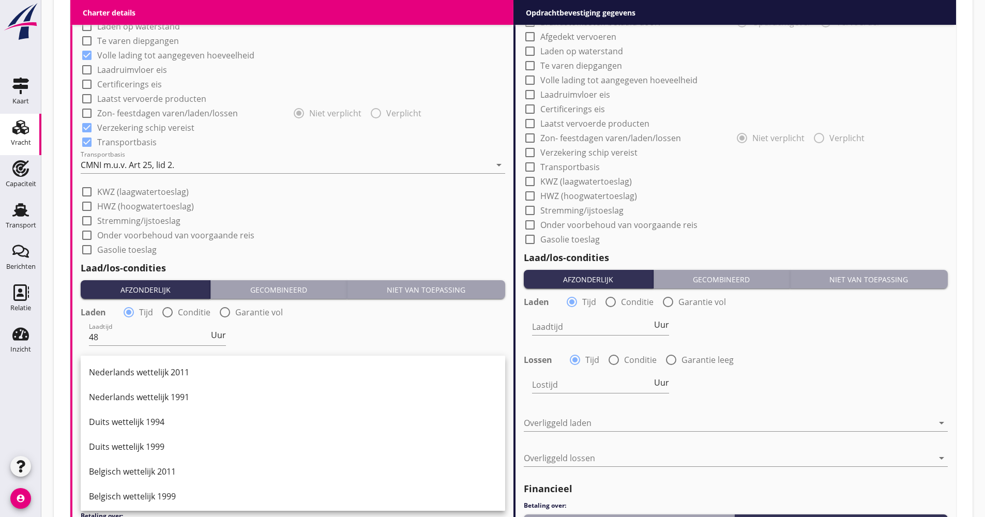
click at [182, 425] on div "Duits wettelijk 1994" at bounding box center [293, 421] width 408 height 25
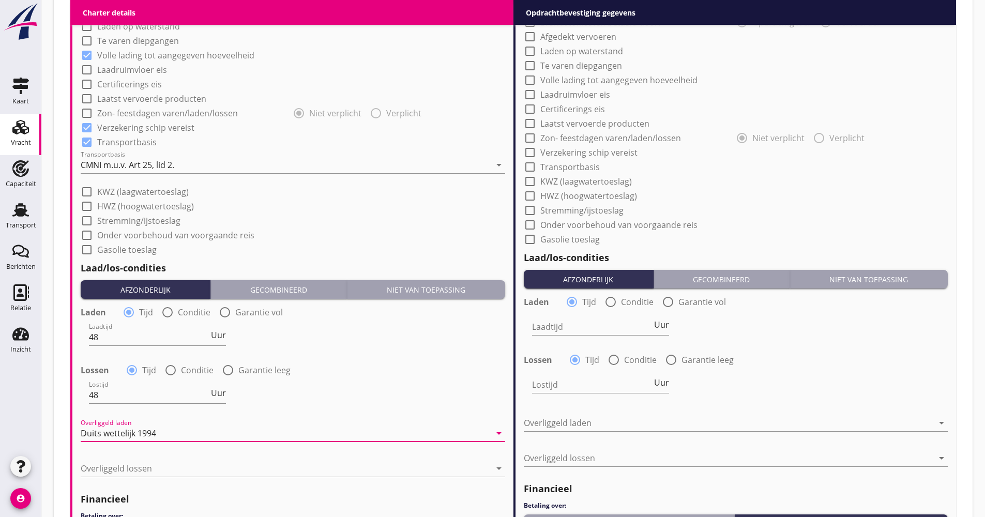
click at [157, 440] on div "Duits wettelijk 1994" at bounding box center [286, 433] width 410 height 17
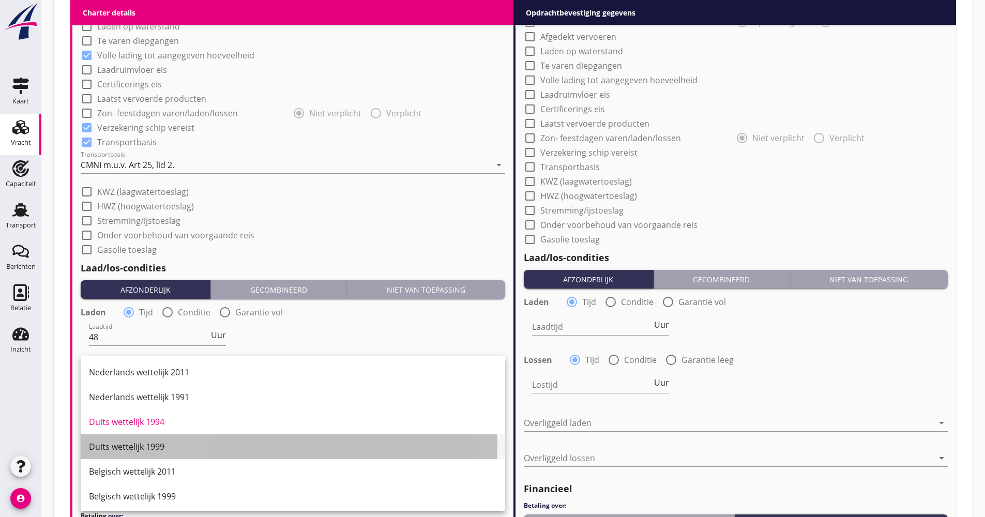
click at [144, 455] on div "Duits wettelijk 1999" at bounding box center [293, 446] width 408 height 25
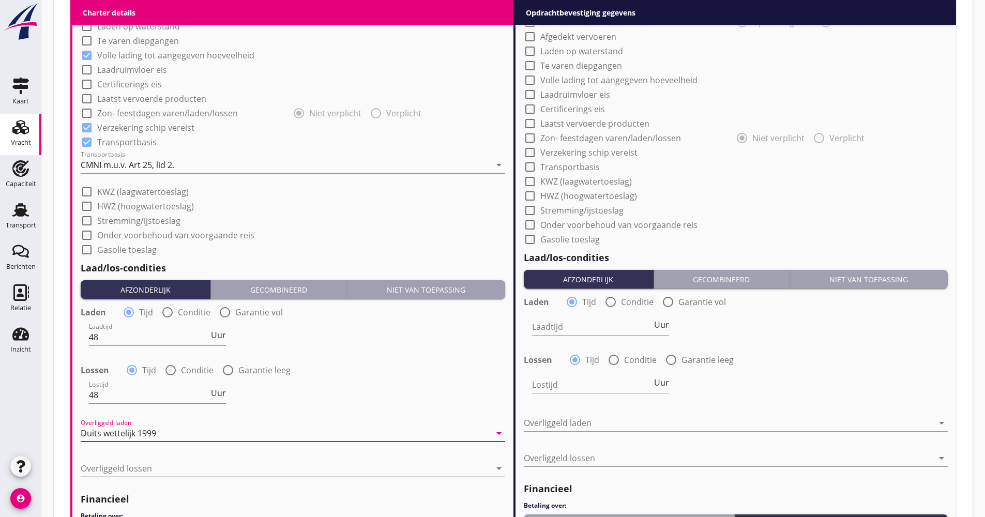
drag, startPoint x: 136, startPoint y: 469, endPoint x: 140, endPoint y: 457, distance: 13.1
click at [136, 468] on div at bounding box center [286, 468] width 410 height 17
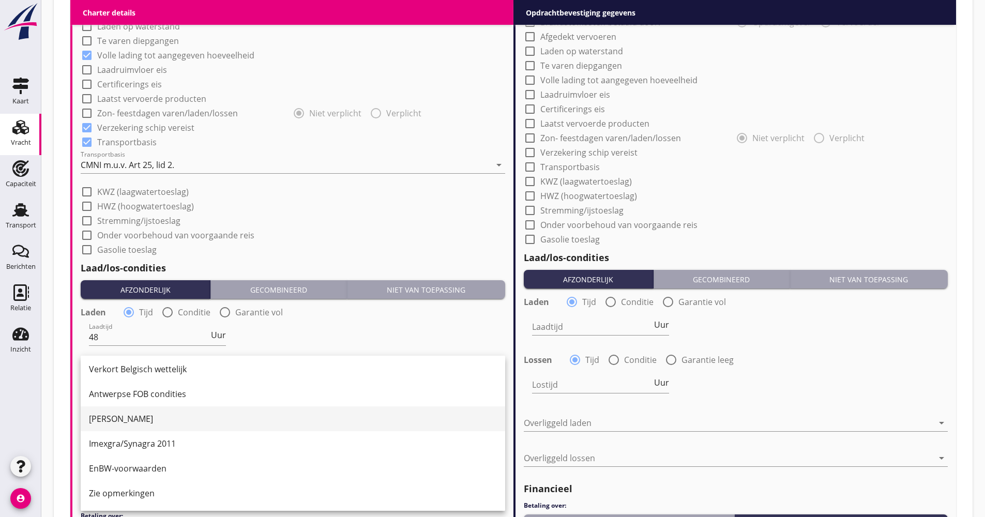
scroll to position [258, 0]
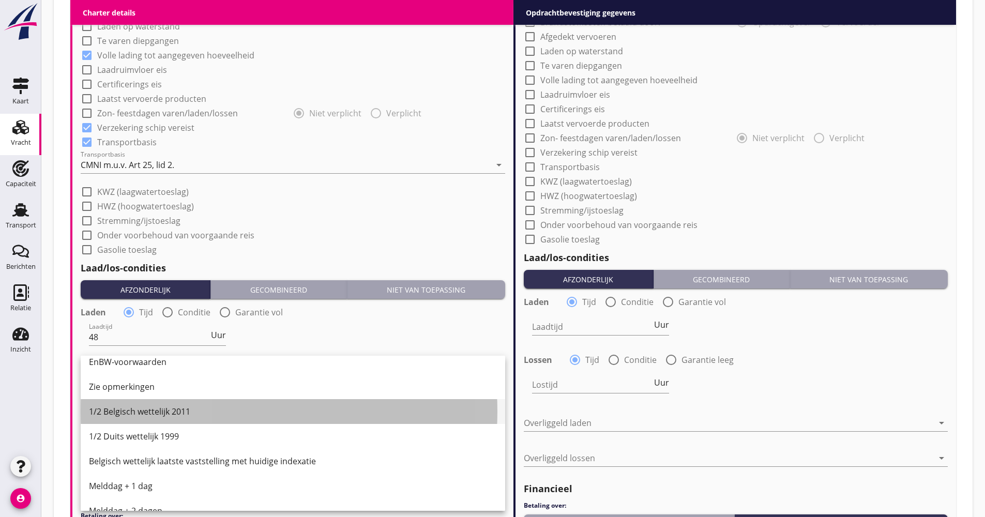
click at [149, 411] on div "1/2 Belgisch wettelijk 2011" at bounding box center [293, 411] width 408 height 12
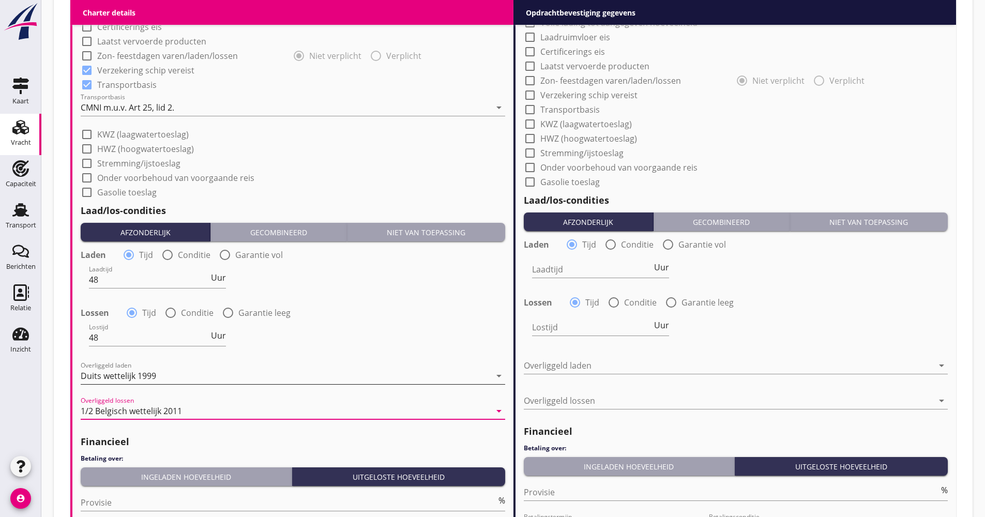
scroll to position [1001, 0]
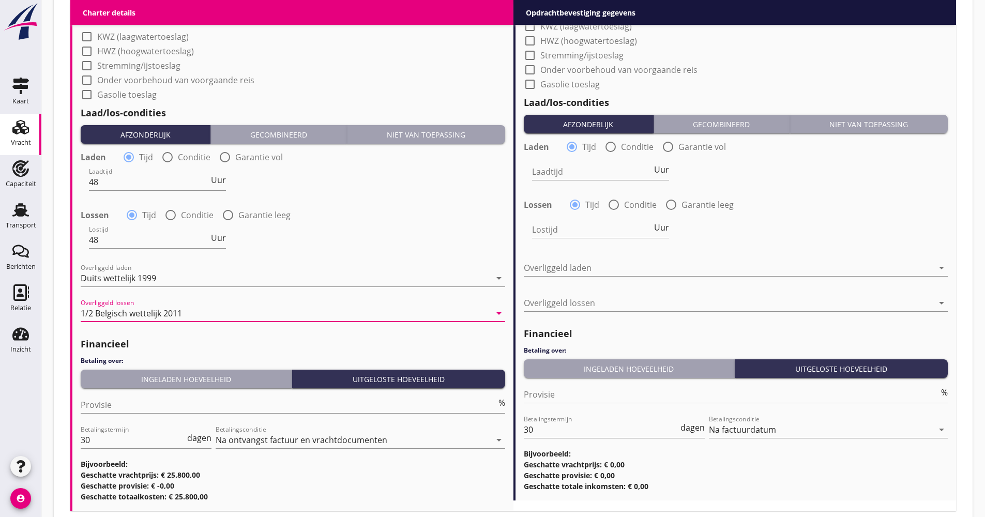
click at [150, 379] on div "Ingeladen hoeveelheid" at bounding box center [186, 379] width 203 height 11
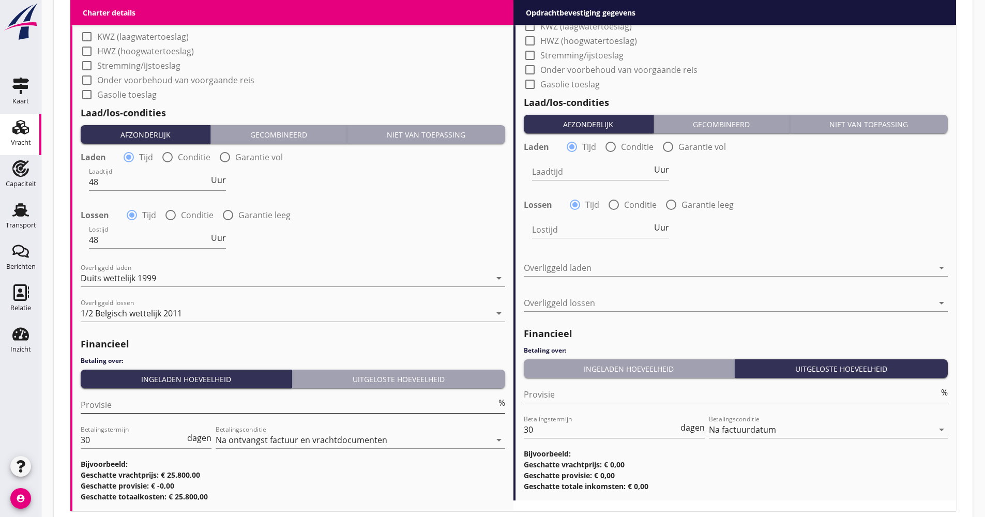
click at [133, 402] on input "Provisie" at bounding box center [289, 405] width 416 height 17
type input "5.00"
drag, startPoint x: 104, startPoint y: 432, endPoint x: 196, endPoint y: 418, distance: 92.6
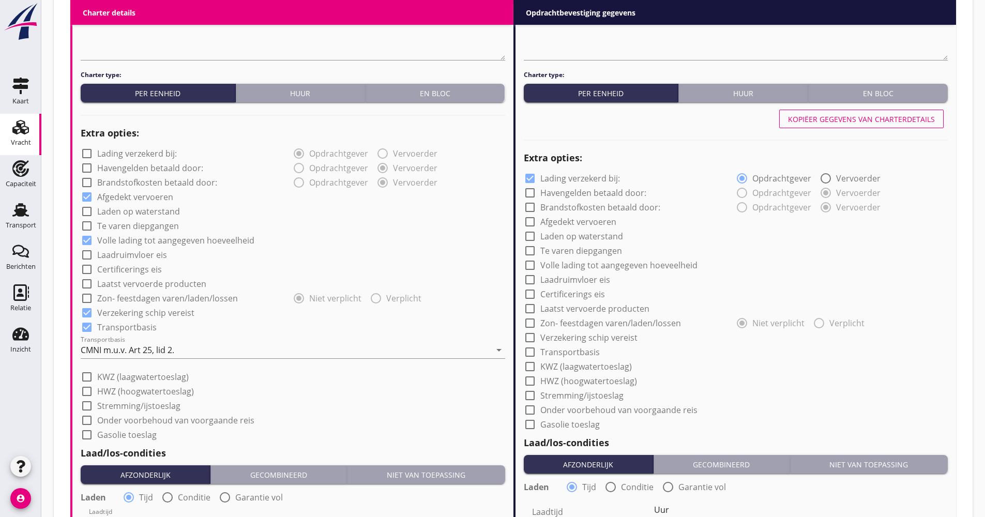
scroll to position [639, 0]
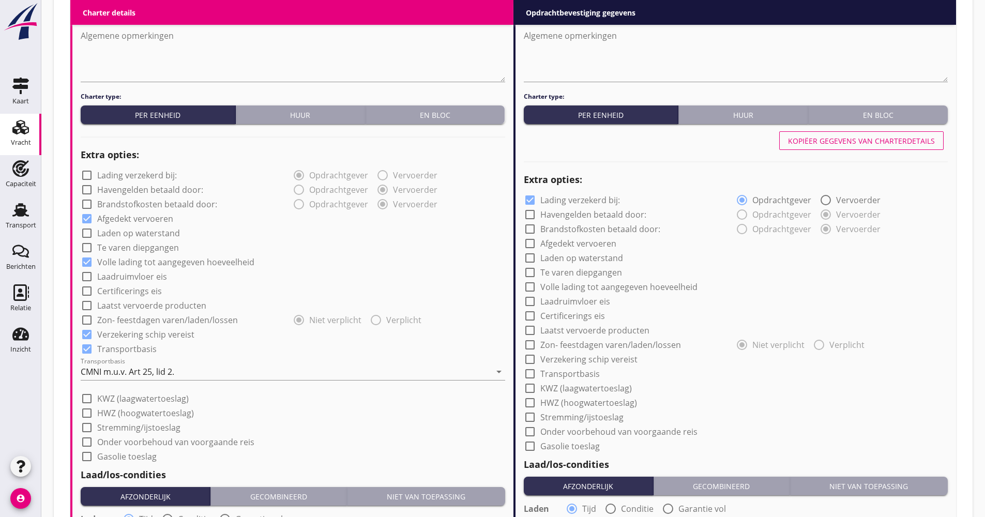
click at [200, 442] on label "Onder voorbehoud van voorgaande reis" at bounding box center [175, 442] width 157 height 10
checkbox input "true"
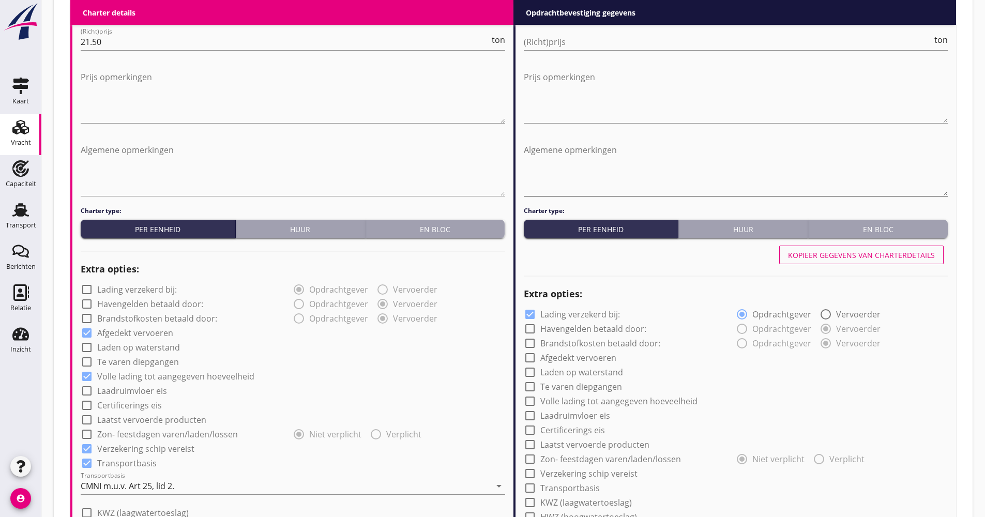
scroll to position [381, 0]
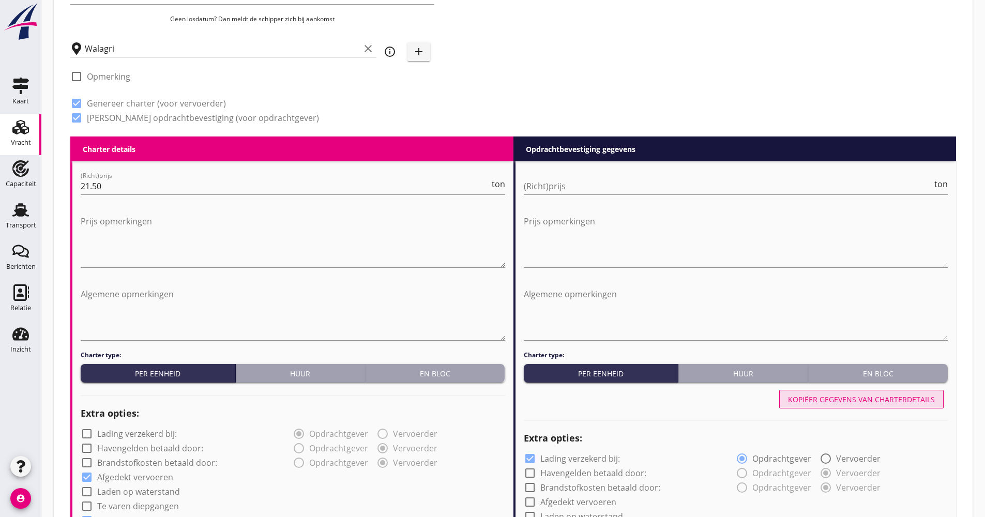
click at [827, 400] on div "Kopiëer gegevens van charterdetails" at bounding box center [861, 399] width 147 height 11
checkbox input "false"
checkbox input "true"
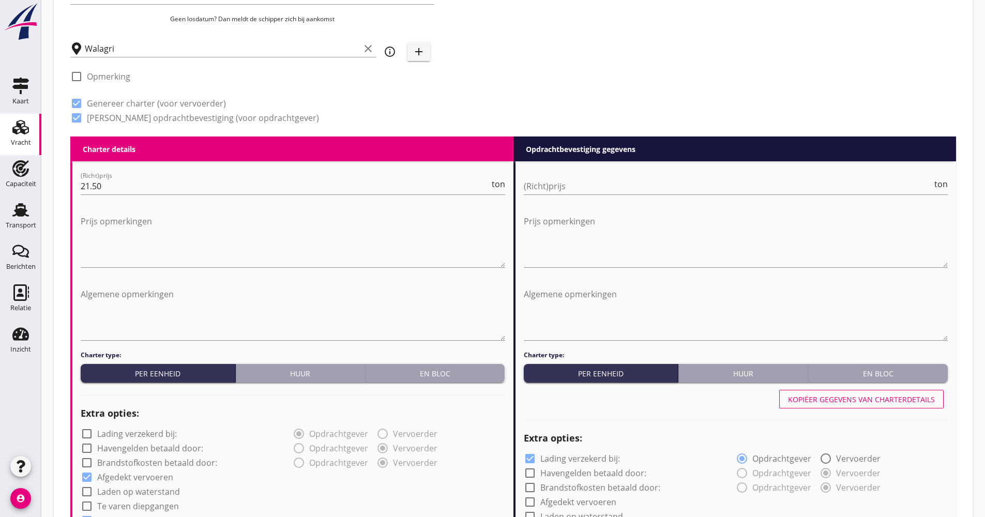
checkbox input "true"
type input "48"
click at [570, 184] on input "(Richt)prijs" at bounding box center [728, 186] width 409 height 17
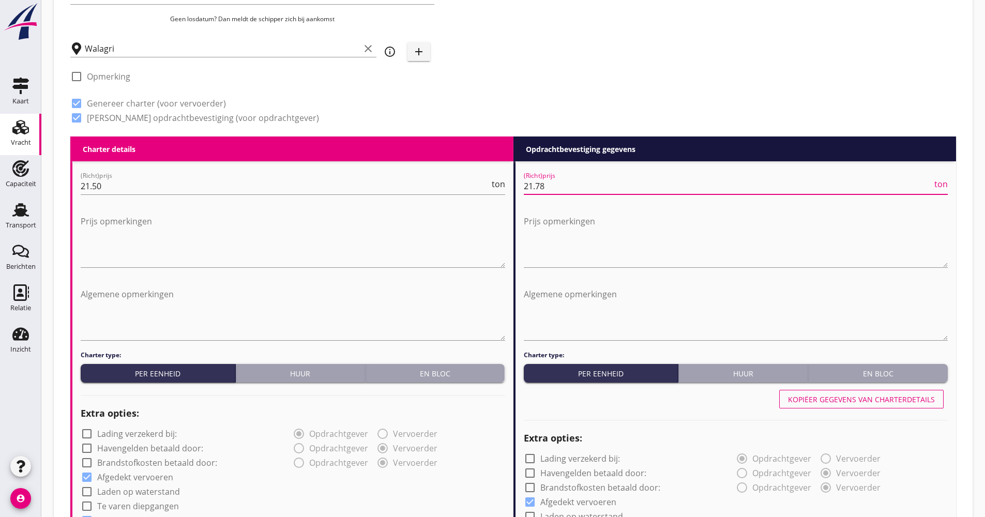
type input "21.78"
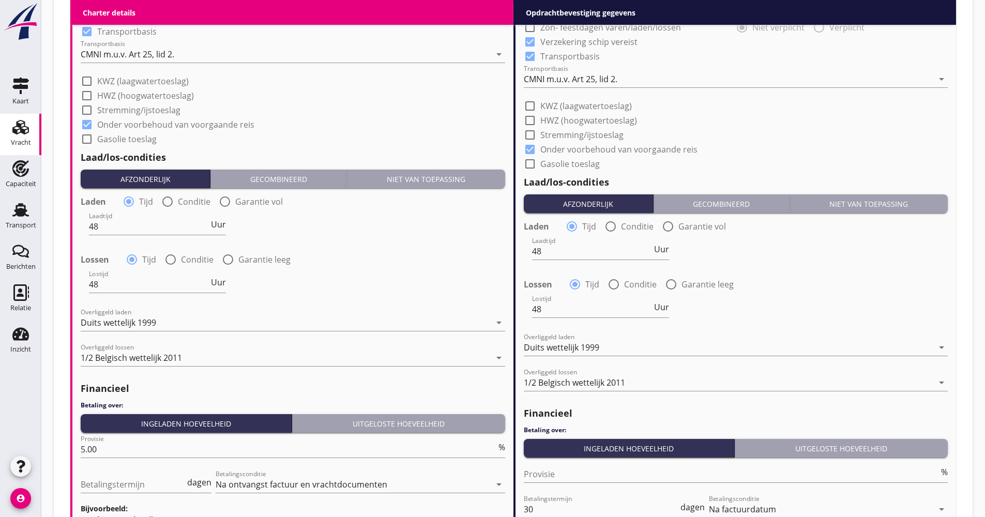
scroll to position [898, 0]
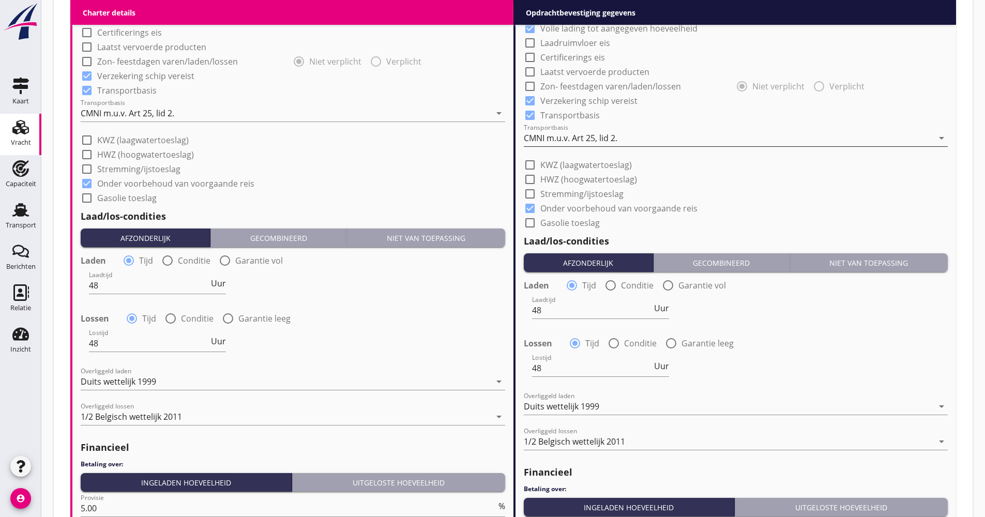
click at [554, 140] on div "CMNI m.u.v. Art 25, lid 2." at bounding box center [571, 137] width 94 height 9
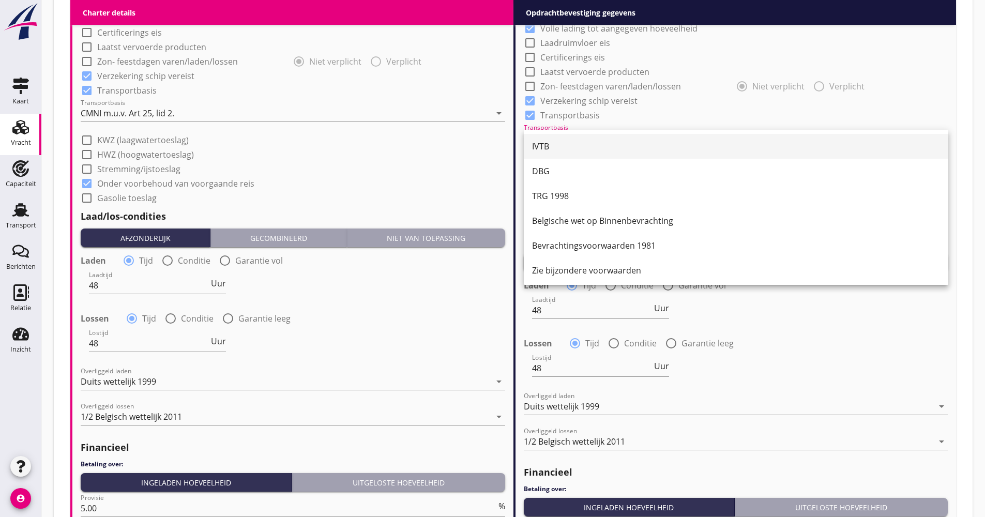
click at [552, 152] on div "IVTB" at bounding box center [736, 146] width 408 height 12
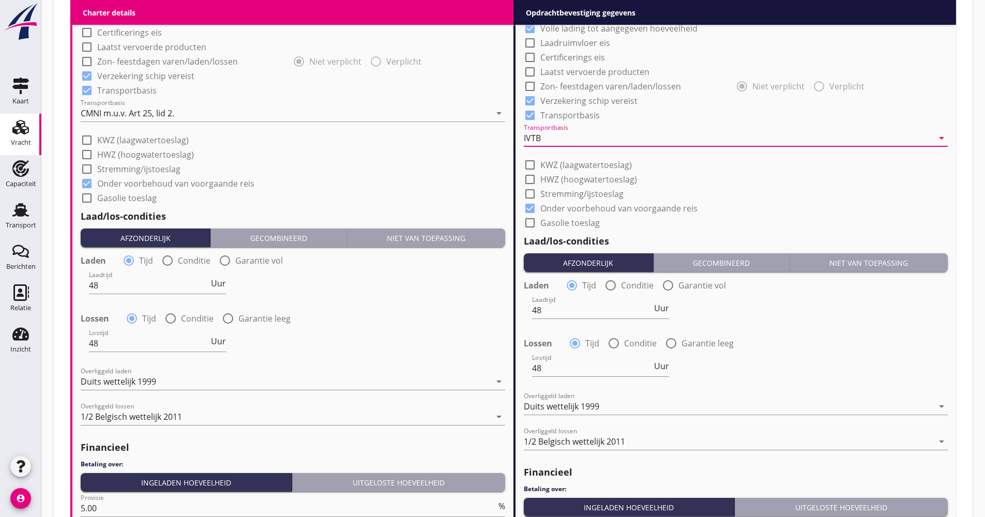
scroll to position [1090, 0]
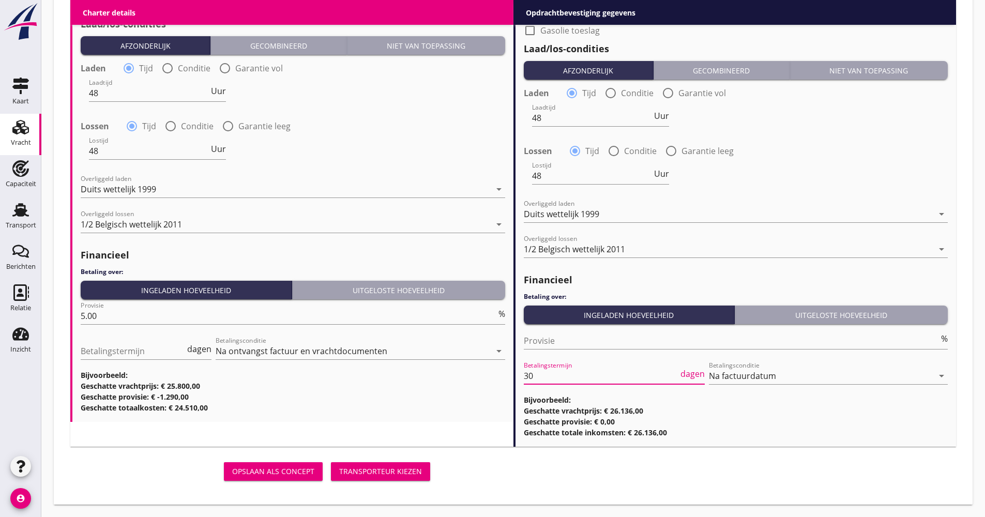
drag, startPoint x: 547, startPoint y: 375, endPoint x: 500, endPoint y: 376, distance: 46.5
type input "21"
click at [501, 480] on div "Opslaan als concept Transporteur kiezen" at bounding box center [513, 471] width 894 height 33
click at [401, 467] on div "Transporteur kiezen" at bounding box center [380, 471] width 83 height 11
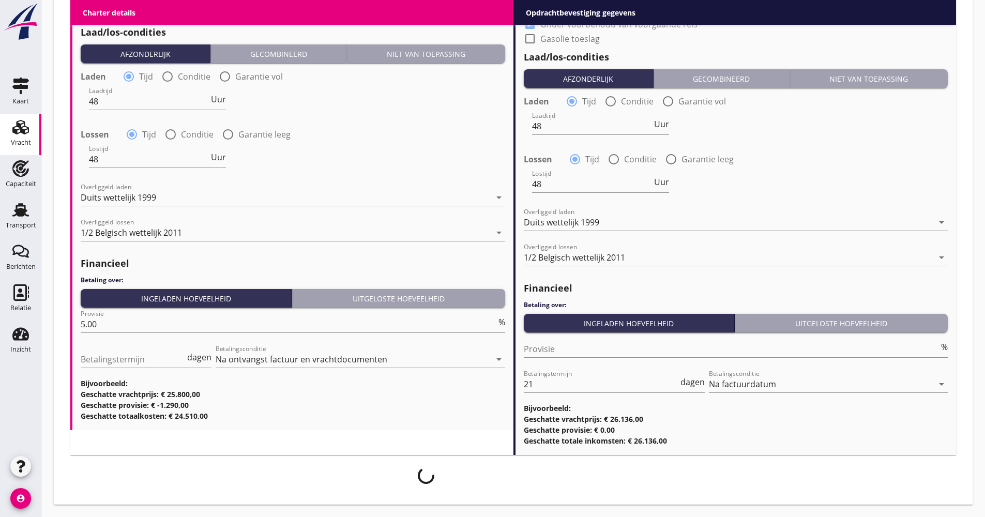
scroll to position [1082, 0]
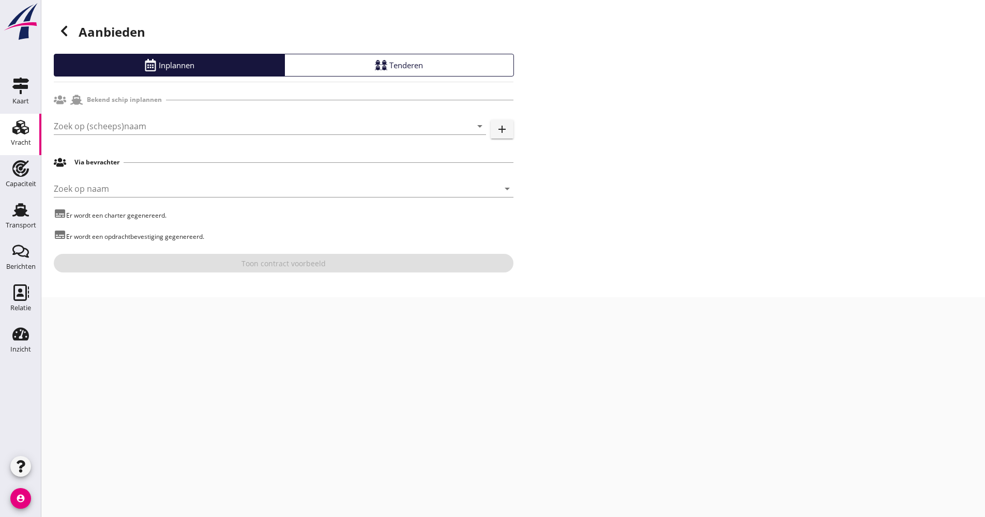
click at [101, 111] on div "Zoek op (scheeps)naam arrow_drop_down add" at bounding box center [284, 127] width 460 height 35
click at [101, 123] on input "Zoek op (scheeps)naam" at bounding box center [255, 126] width 403 height 17
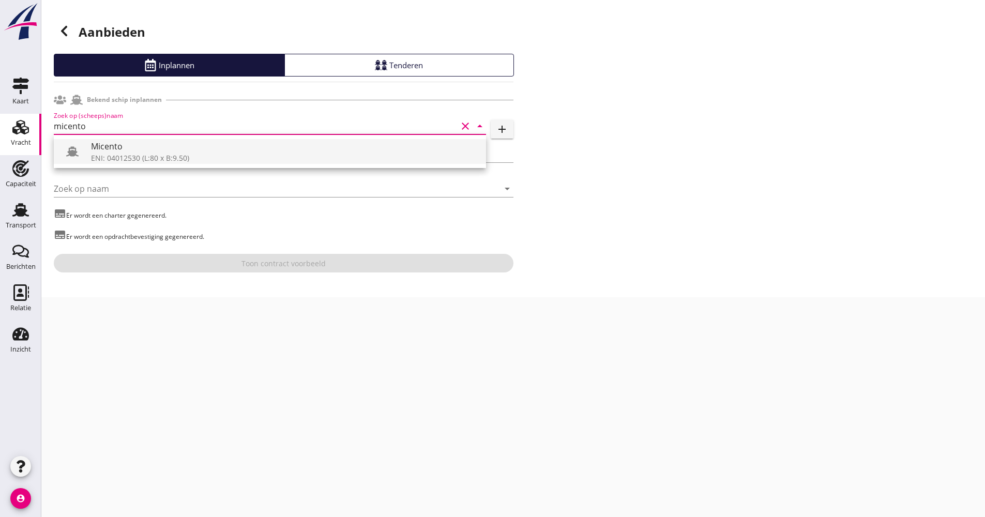
click at [108, 143] on div "Micento" at bounding box center [284, 146] width 387 height 12
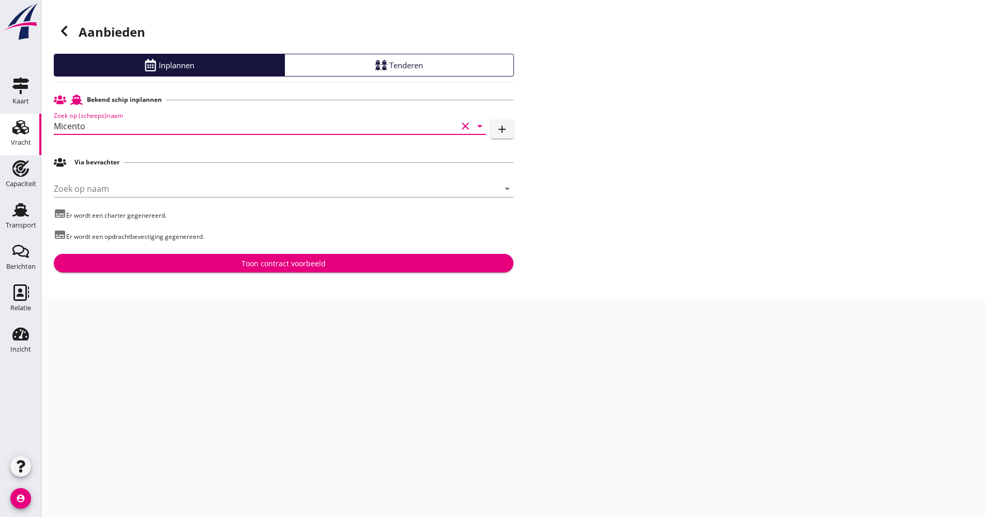
type input "Micento"
click at [223, 270] on button "Toon contract voorbeeld" at bounding box center [284, 263] width 460 height 19
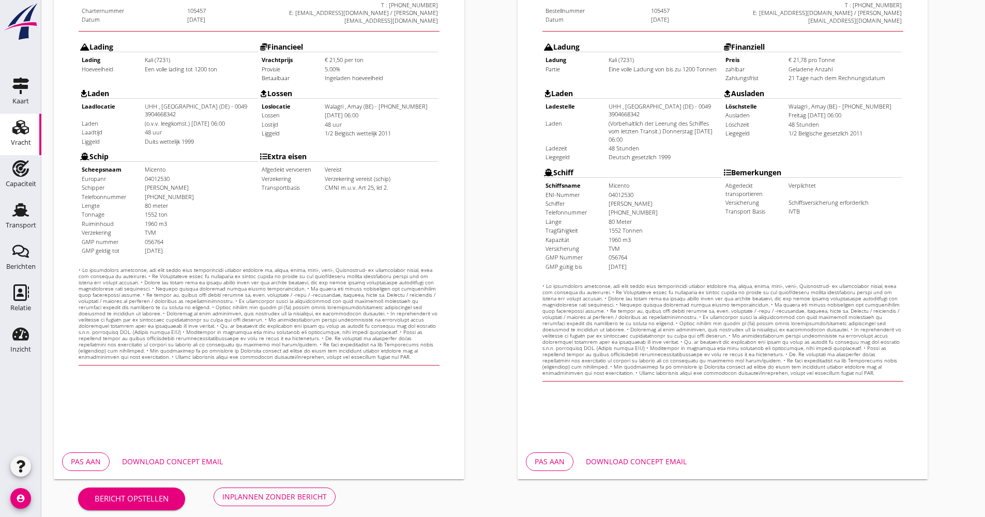
scroll to position [249, 0]
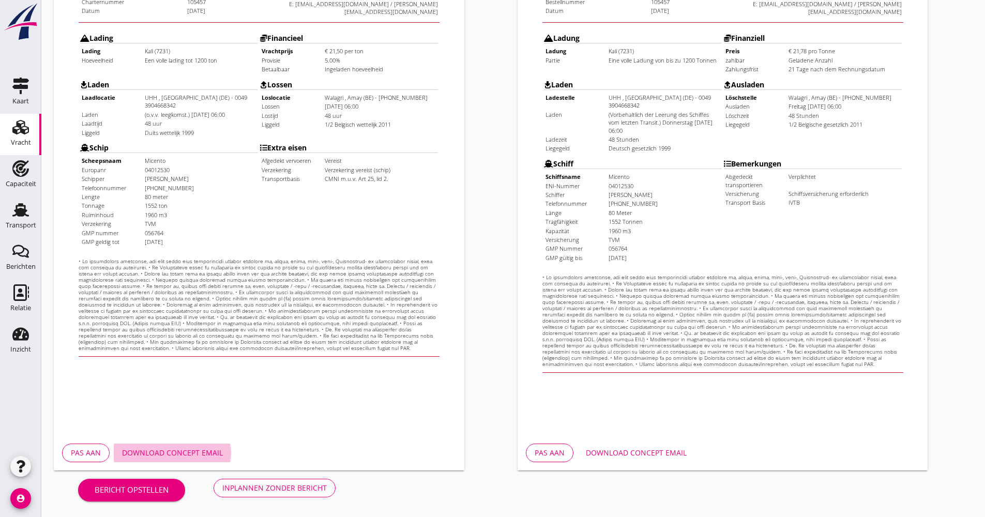
drag, startPoint x: 170, startPoint y: 454, endPoint x: 210, endPoint y: 440, distance: 43.2
click at [169, 454] on div "Download concept email" at bounding box center [172, 452] width 101 height 11
click at [293, 486] on div "Inplannen zonder bericht" at bounding box center [274, 487] width 104 height 11
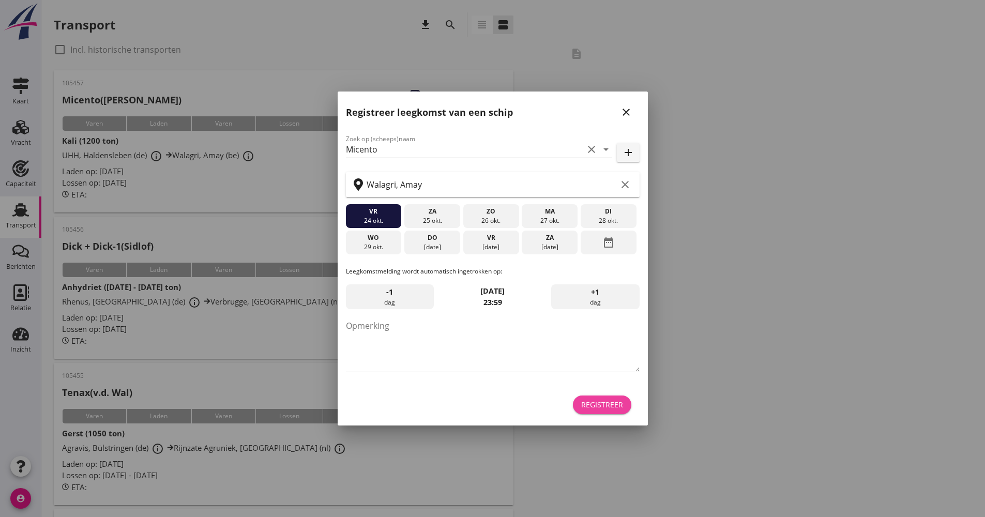
click at [622, 406] on div "Registreer" at bounding box center [602, 404] width 42 height 11
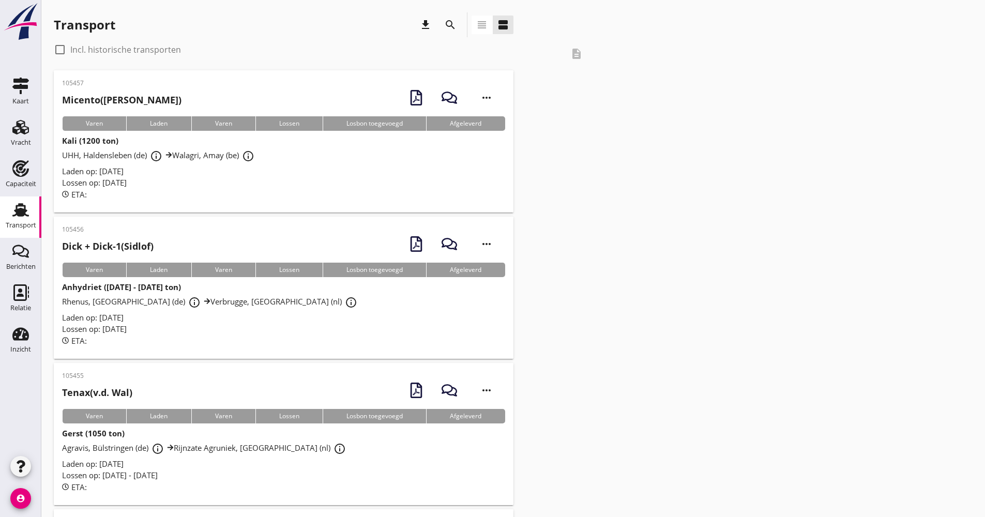
click at [24, 217] on icon "Transport" at bounding box center [20, 210] width 17 height 17
